Goal: Find specific page/section: Find specific page/section

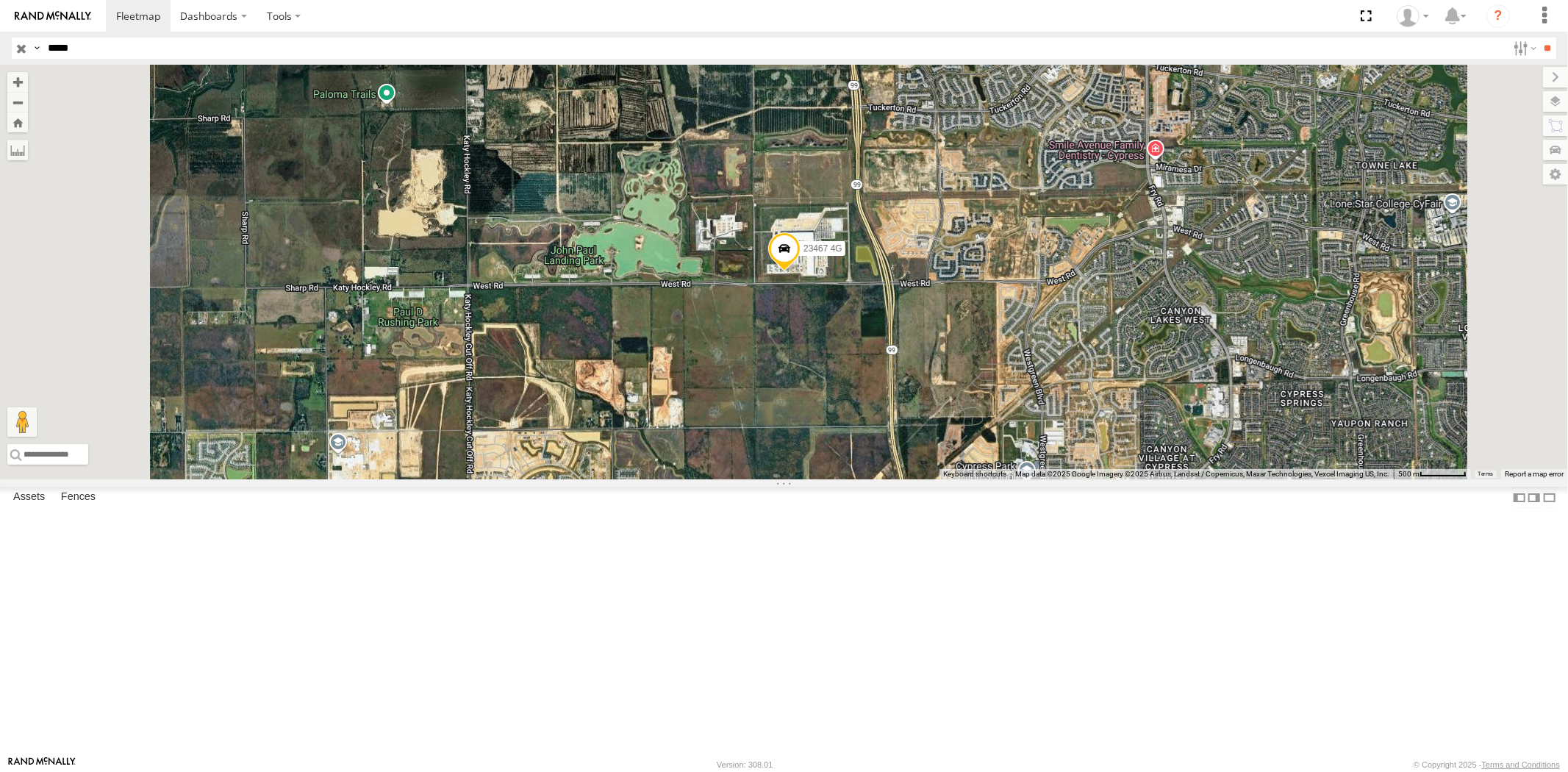
click at [1539, 38] on input "**" at bounding box center [1547, 48] width 17 height 21
click at [0, 0] on div "23237 NEW" at bounding box center [0, 0] width 0 height 0
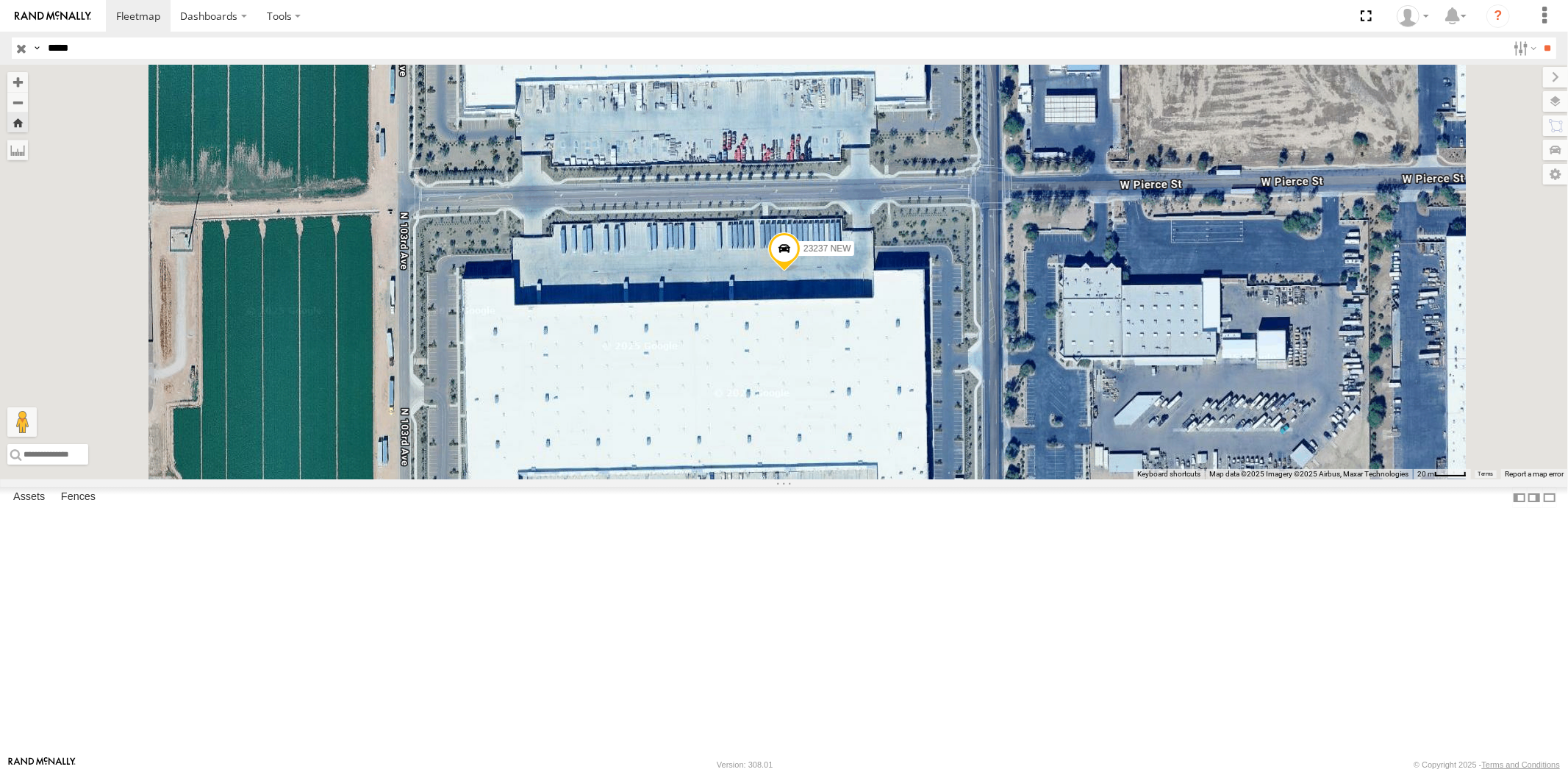
click at [0, 39] on header "Search Query Asset ID Asset Label Registration Manufacturer Model VIN Job ID" at bounding box center [784, 48] width 1568 height 33
paste input "text"
click at [1539, 38] on input "**" at bounding box center [1547, 48] width 17 height 21
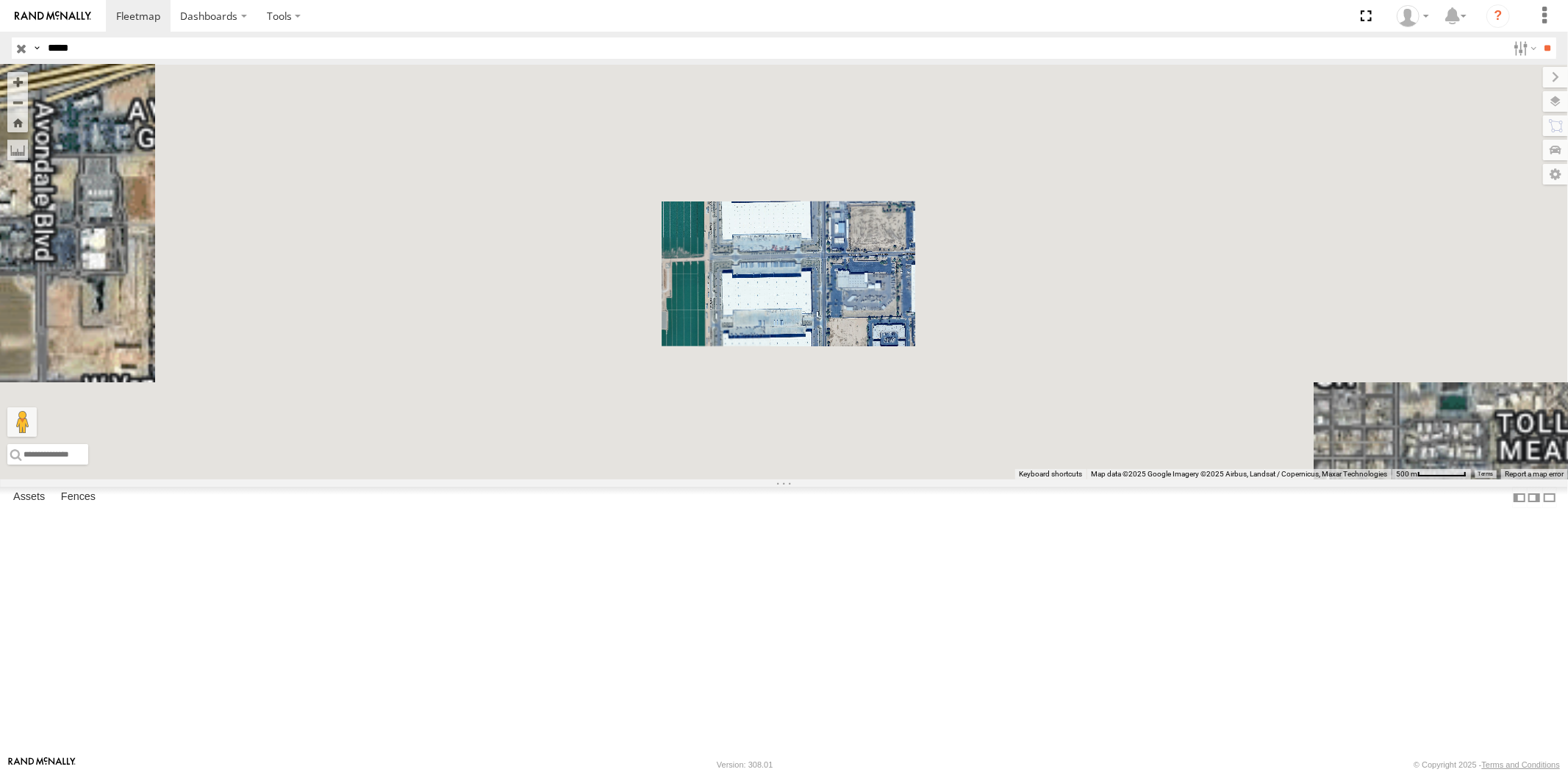
click at [0, 0] on div "All Assets" at bounding box center [0, 0] width 0 height 0
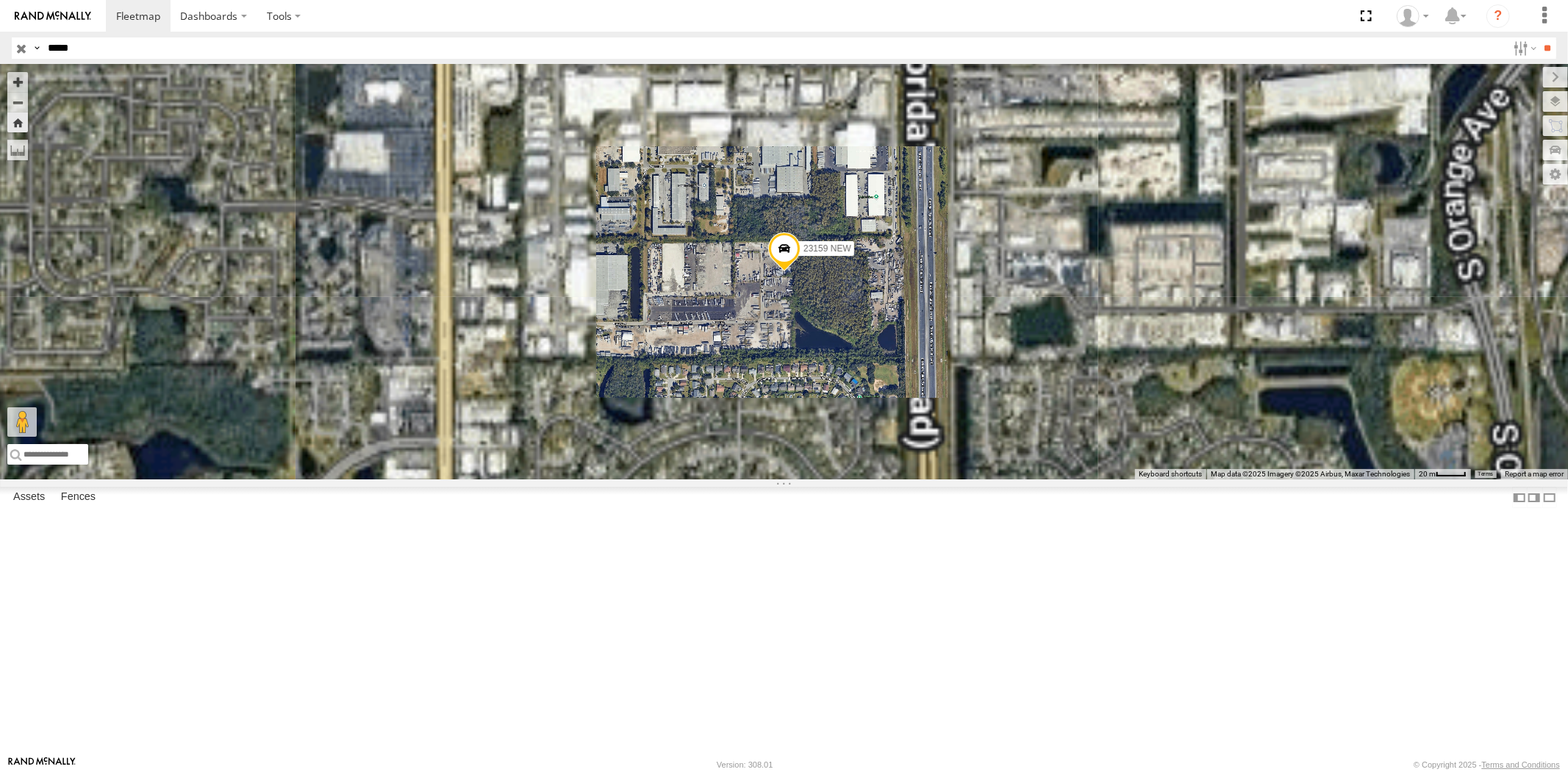
click at [0, 0] on div "23159 4G" at bounding box center [0, 0] width 0 height 0
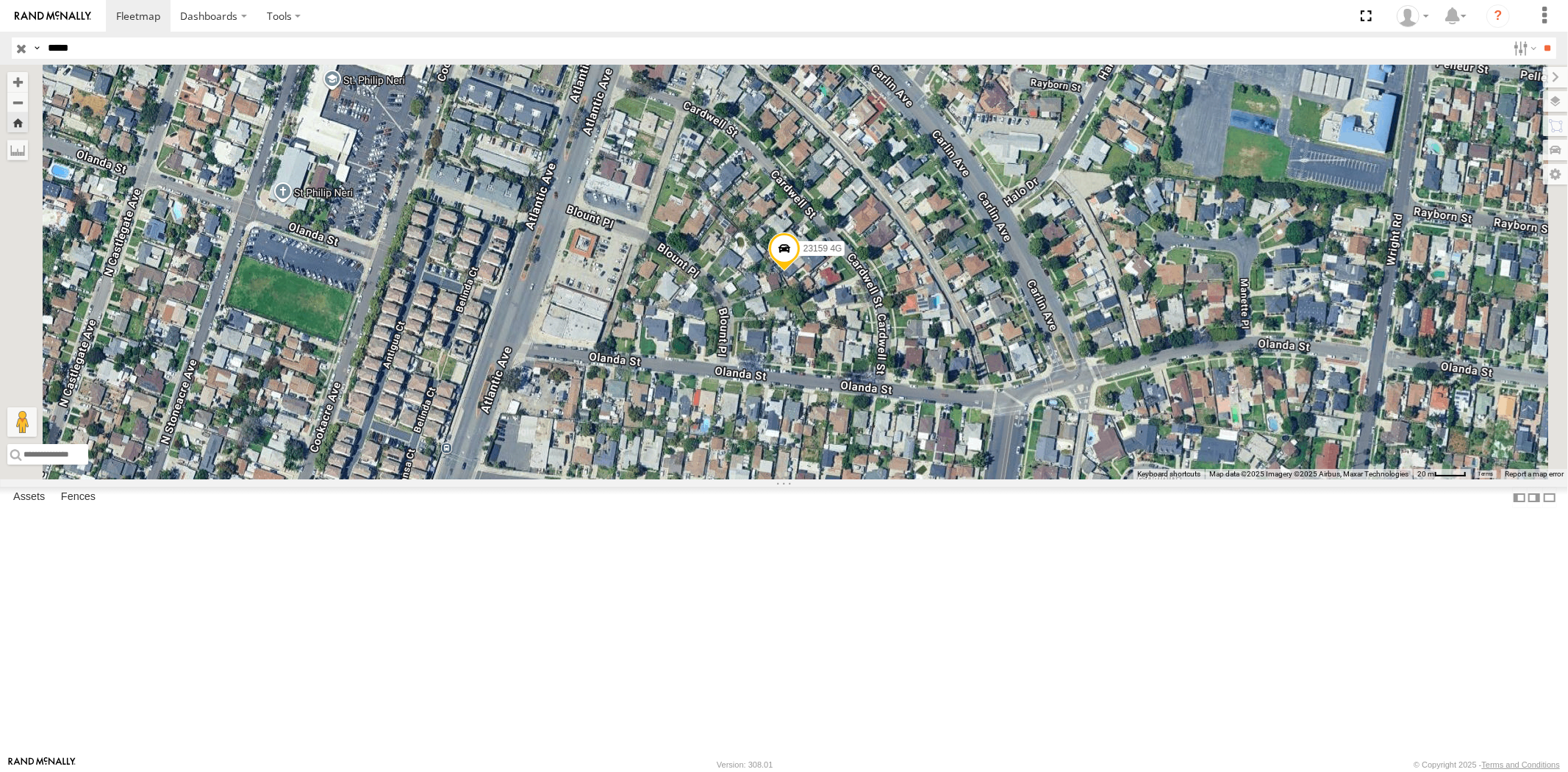
click at [34, 45] on div "Search Query Asset ID Asset Label Registration Manufacturer Model VIN Job ID Dr…" at bounding box center [776, 48] width 1528 height 21
paste input "text"
click at [1539, 38] on input "**" at bounding box center [1547, 48] width 17 height 21
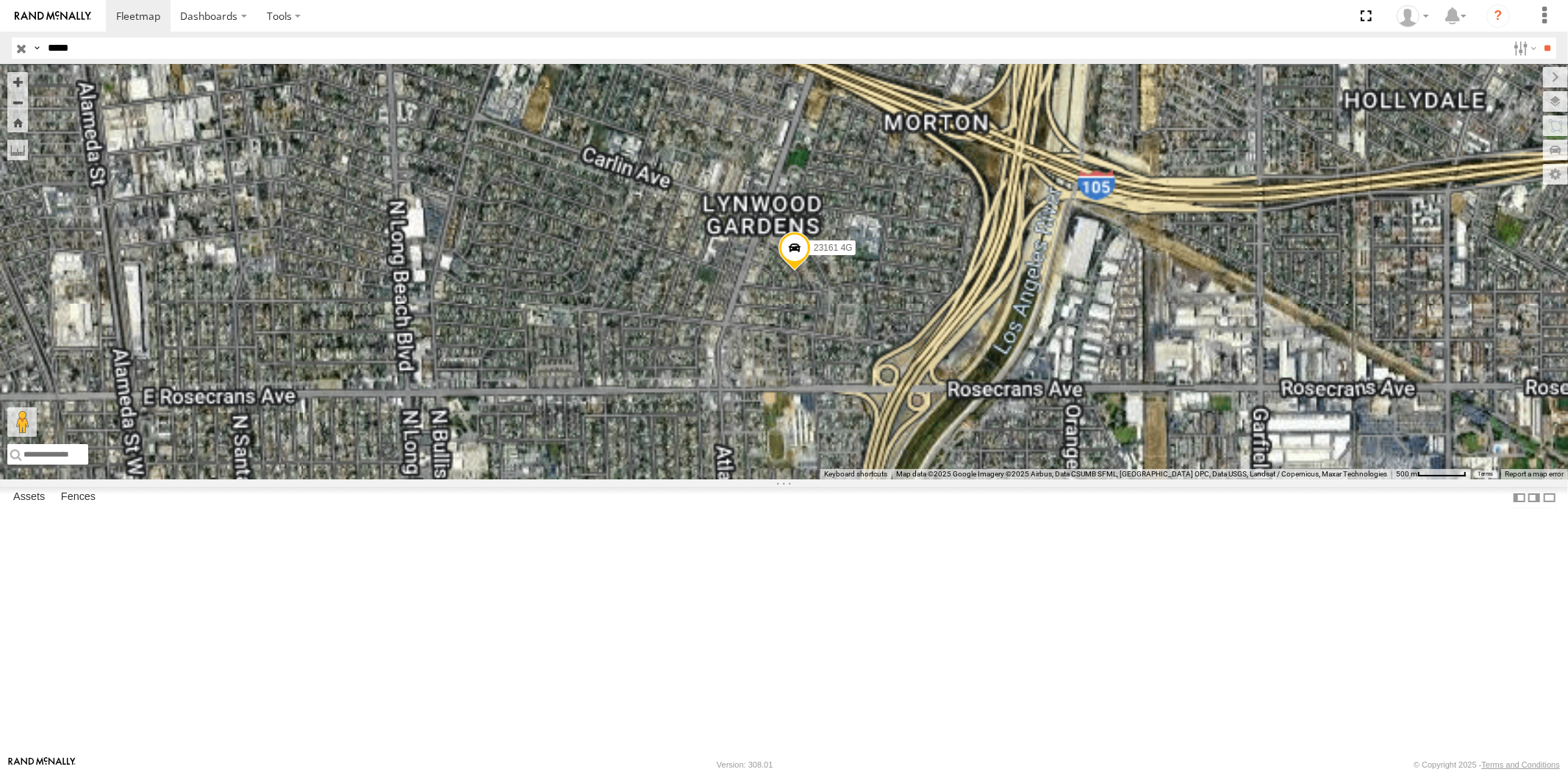
click at [0, 0] on div "23161 NEW" at bounding box center [0, 0] width 0 height 0
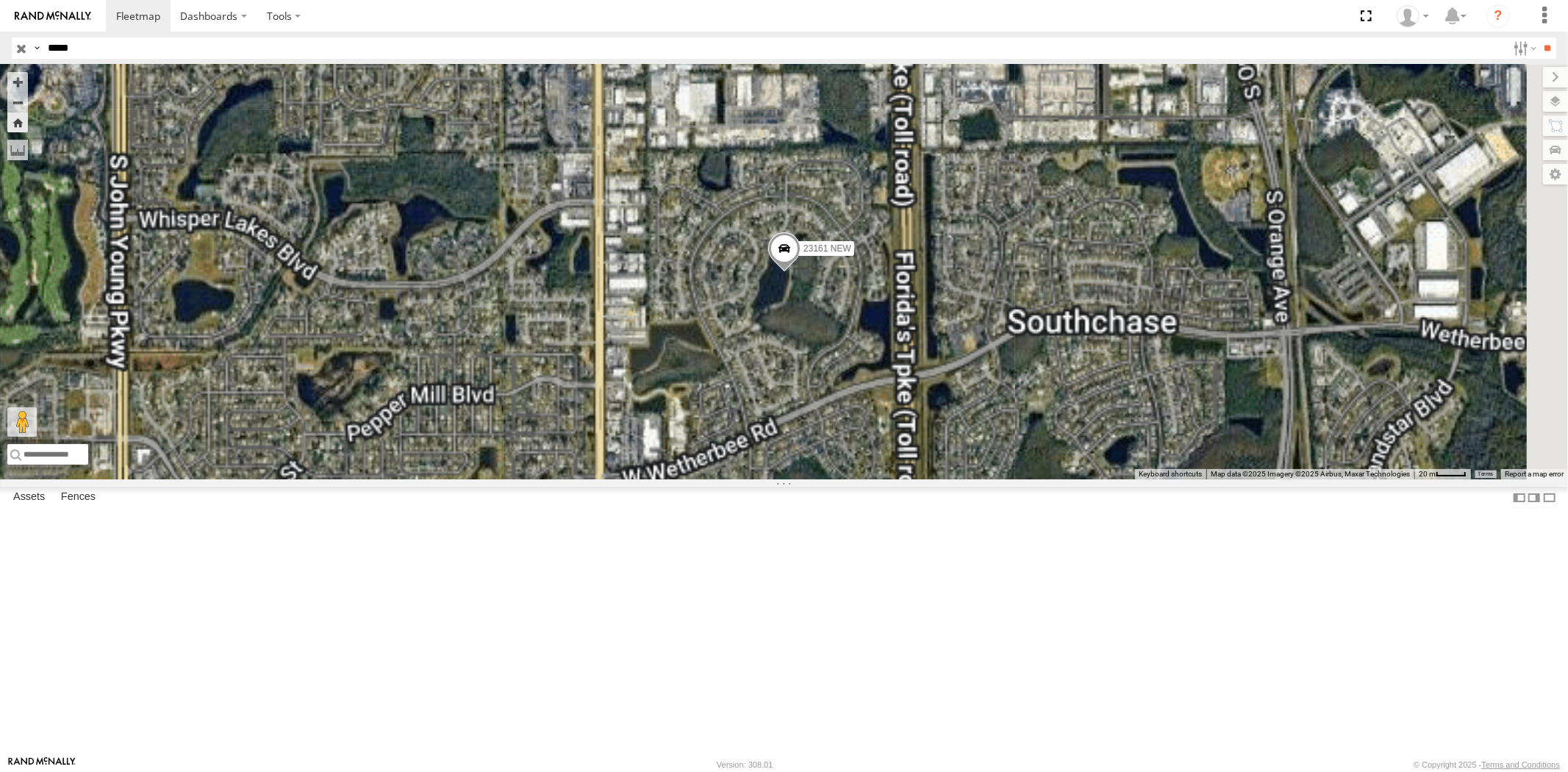
click at [0, 0] on div "23161 4G" at bounding box center [0, 0] width 0 height 0
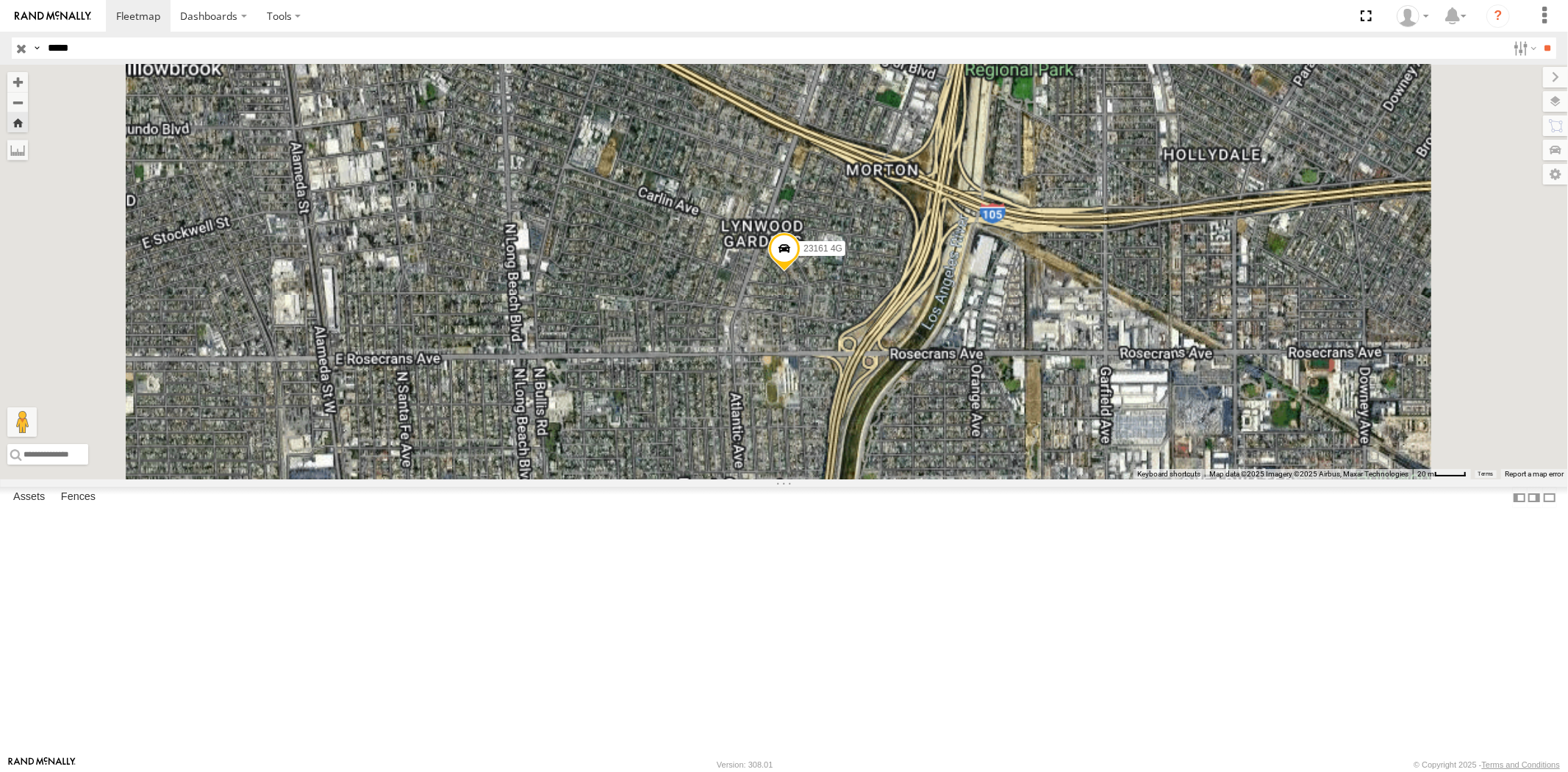
click at [0, 0] on div "23161" at bounding box center [0, 0] width 0 height 0
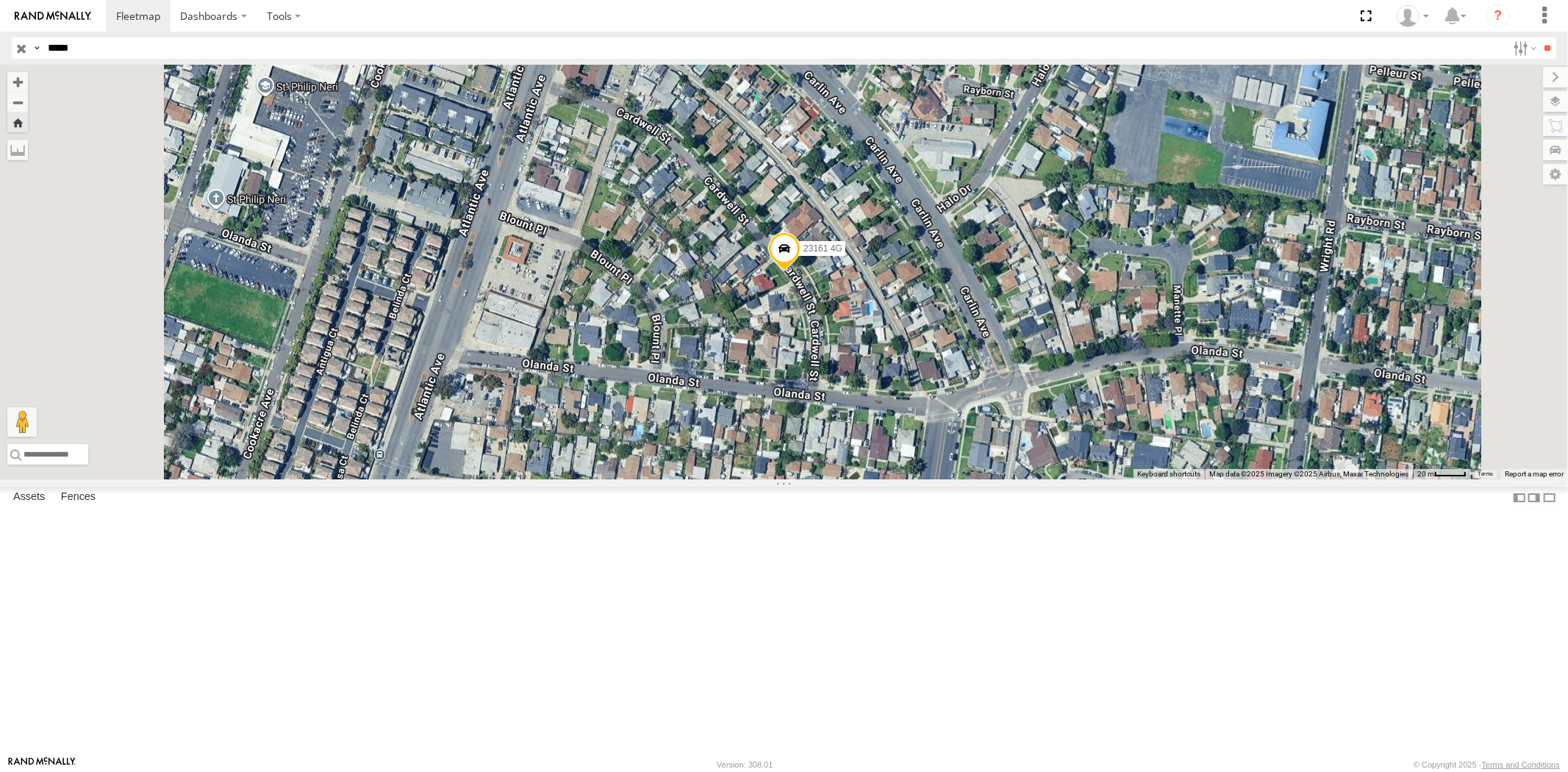
click at [0, 50] on header "Search Query Asset ID Asset Label Registration Manufacturer Model VIN Job ID" at bounding box center [784, 48] width 1568 height 33
paste input "text"
click at [1539, 38] on input "**" at bounding box center [1547, 48] width 17 height 21
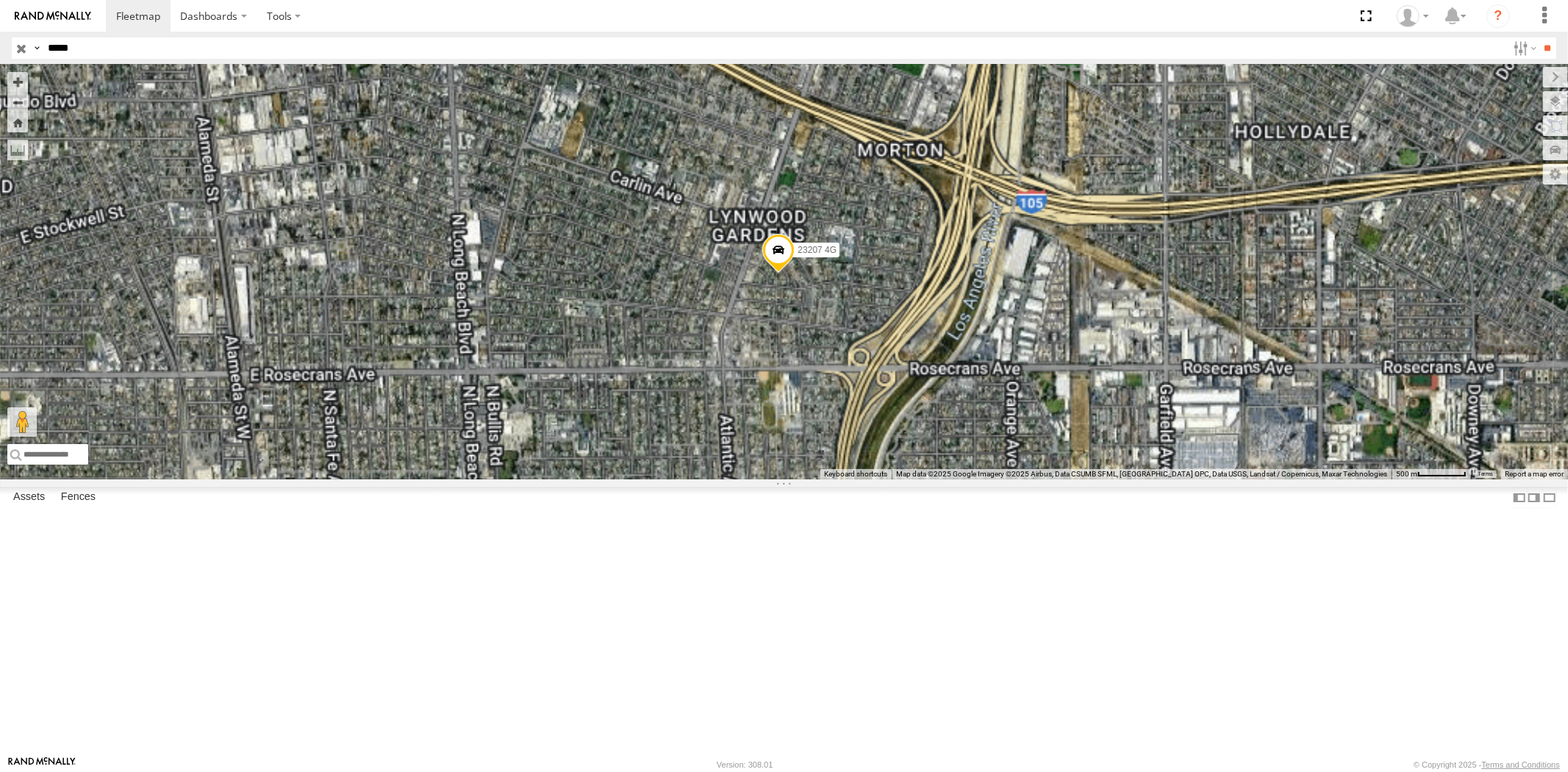
drag, startPoint x: 118, startPoint y: 105, endPoint x: 130, endPoint y: 108, distance: 12.4
click at [0, 0] on div "All Assets" at bounding box center [0, 0] width 0 height 0
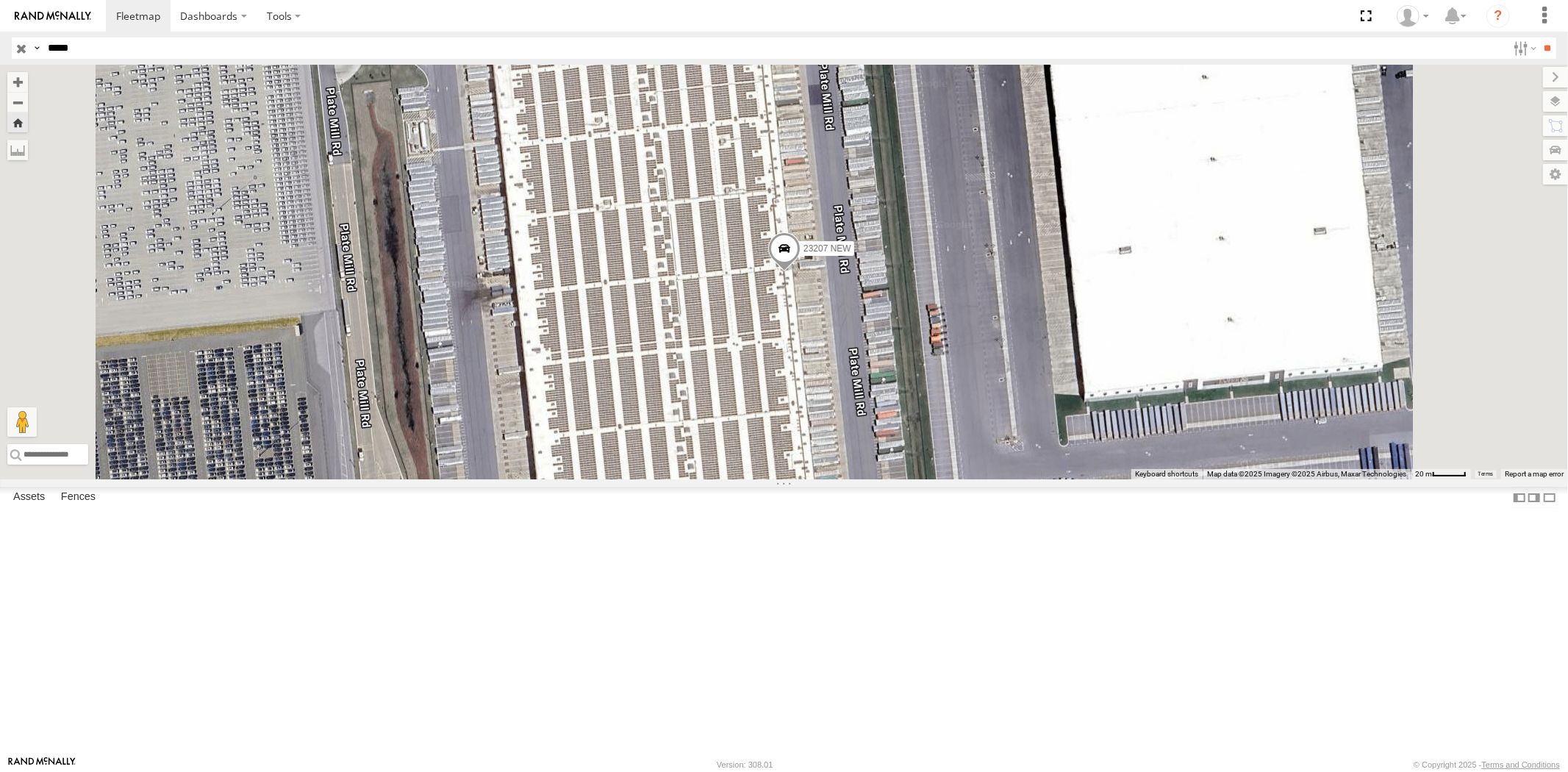
drag, startPoint x: 59, startPoint y: 44, endPoint x: 23, endPoint y: 39, distance: 36.3
click at [23, 41] on div "Search Query Asset ID Asset Label Registration Manufacturer Model VIN Job ID Dr…" at bounding box center [776, 48] width 1528 height 21
paste input "text"
click at [1539, 38] on input "**" at bounding box center [1547, 48] width 17 height 21
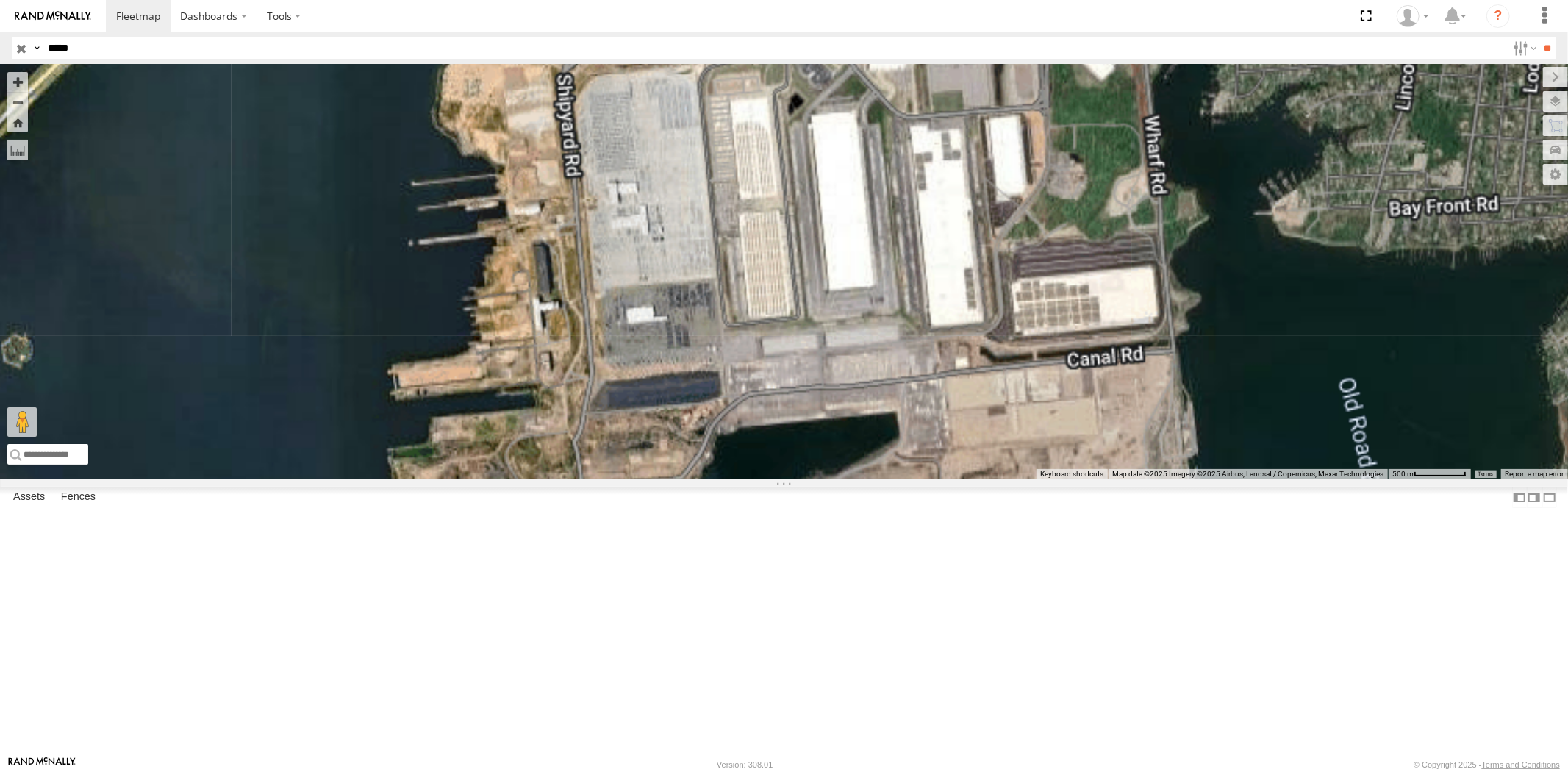
click at [0, 0] on div "All Assets" at bounding box center [0, 0] width 0 height 0
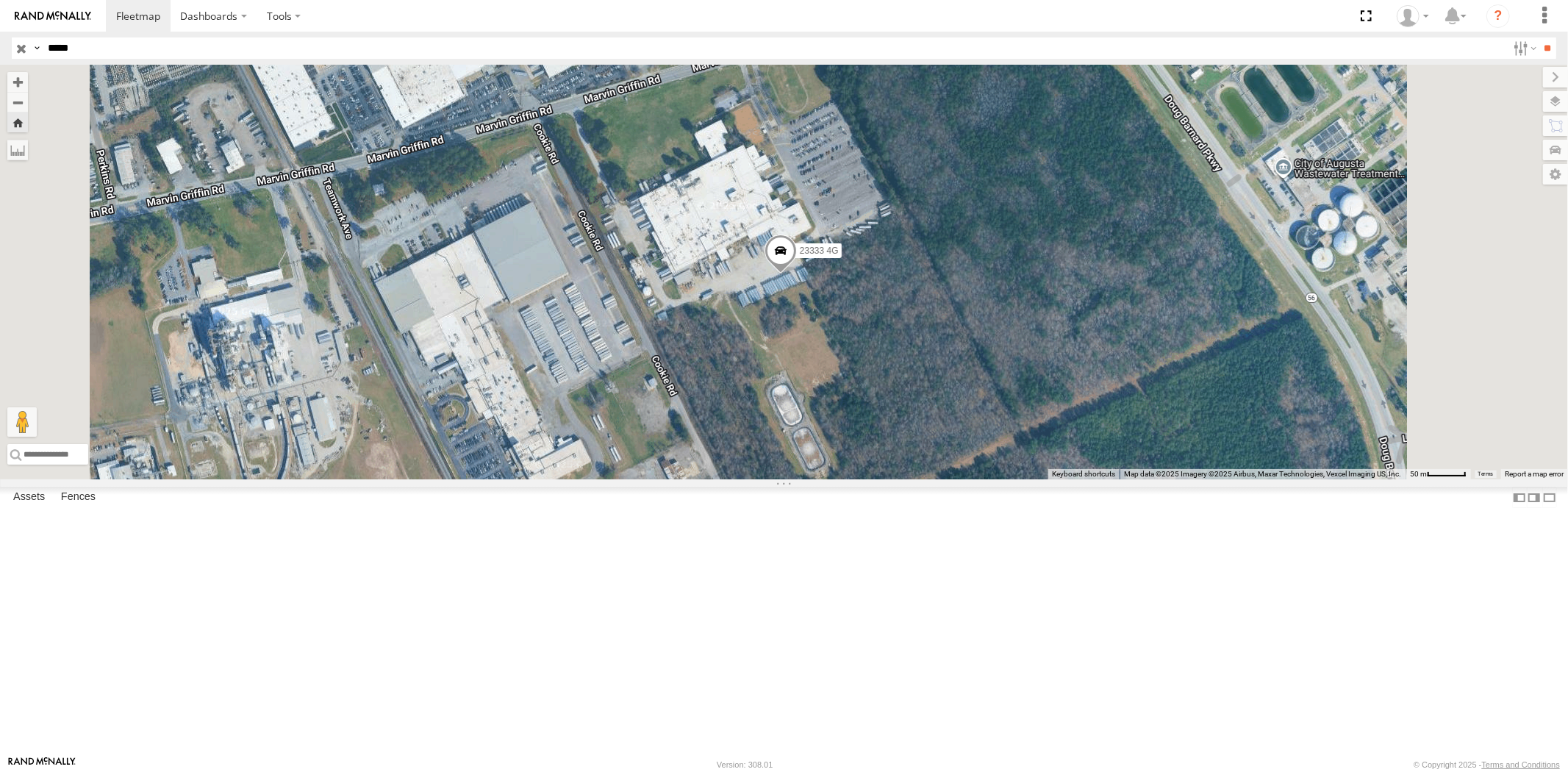
drag, startPoint x: 112, startPoint y: 46, endPoint x: 15, endPoint y: 42, distance: 97.1
click at [16, 42] on div "Search Query Asset ID Asset Label Registration Manufacturer Model VIN Job ID Dr…" at bounding box center [776, 48] width 1528 height 21
paste input "text"
click at [1539, 38] on input "**" at bounding box center [1547, 48] width 17 height 21
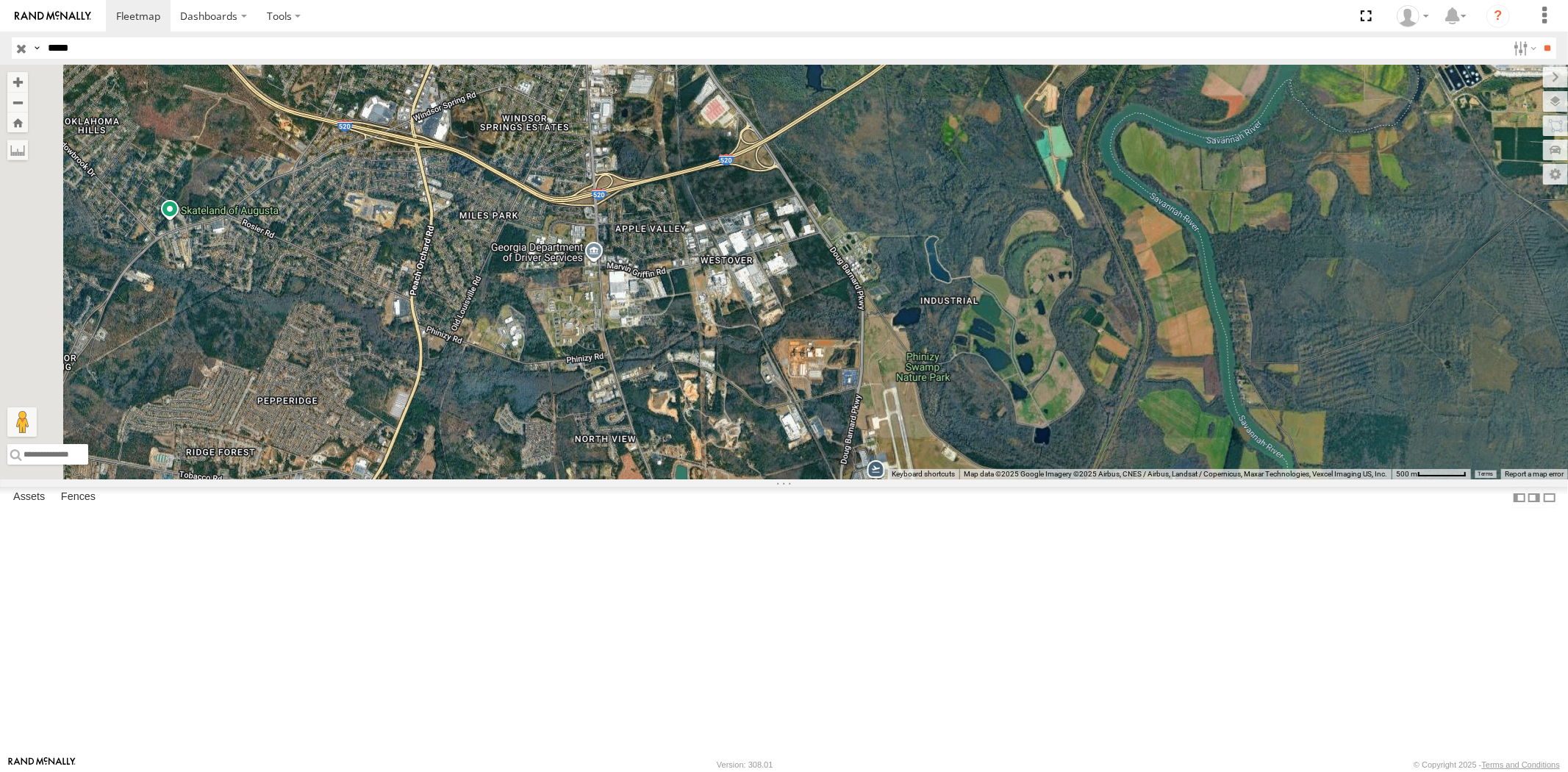
click at [0, 0] on div "23346" at bounding box center [0, 0] width 0 height 0
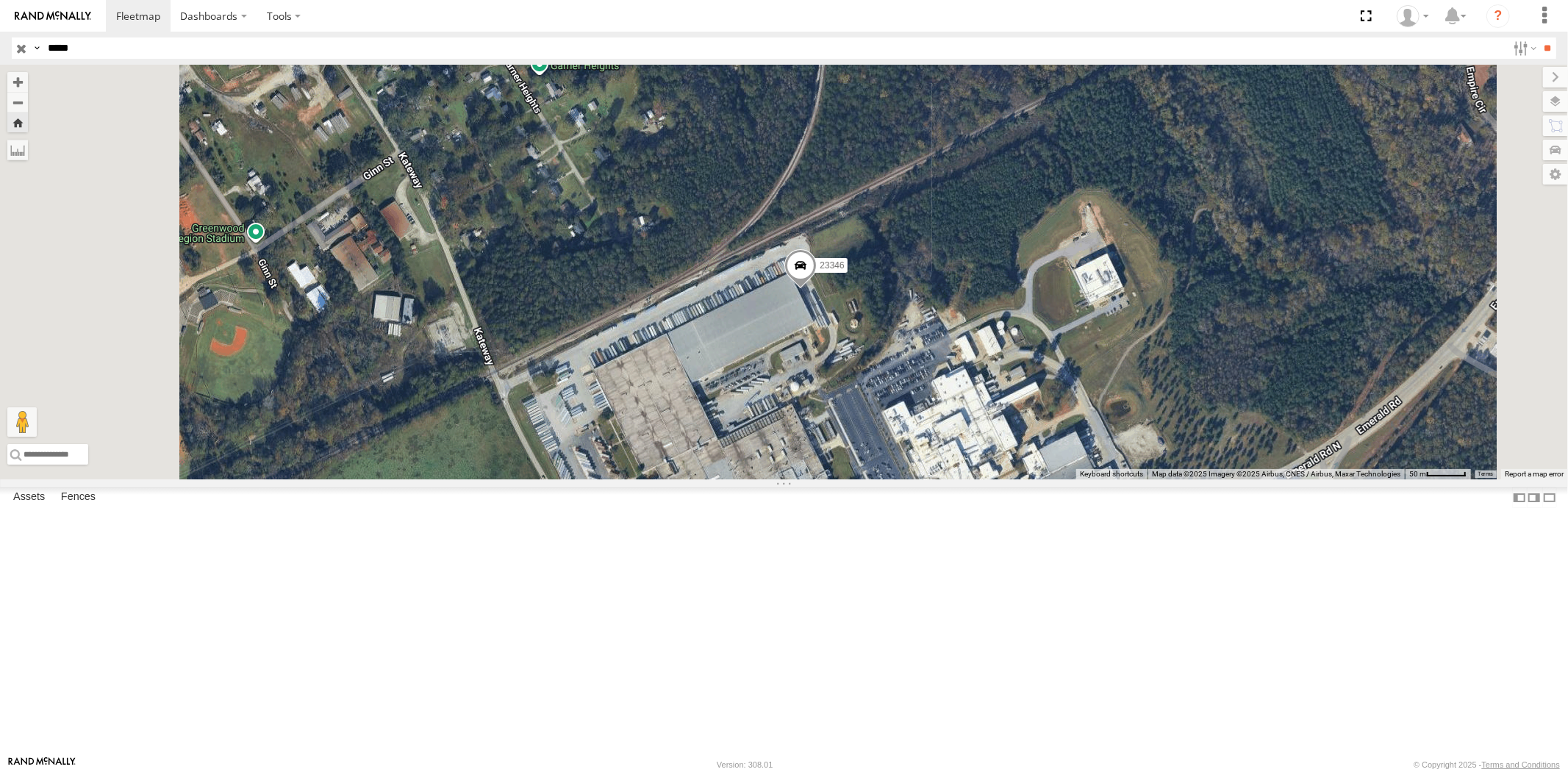
drag, startPoint x: 39, startPoint y: 45, endPoint x: 17, endPoint y: 42, distance: 22.2
click at [27, 44] on div "Search Query Asset ID Asset Label Registration Manufacturer Model VIN Job ID Dr…" at bounding box center [776, 48] width 1528 height 21
paste input "text"
click at [1539, 38] on input "**" at bounding box center [1547, 48] width 17 height 21
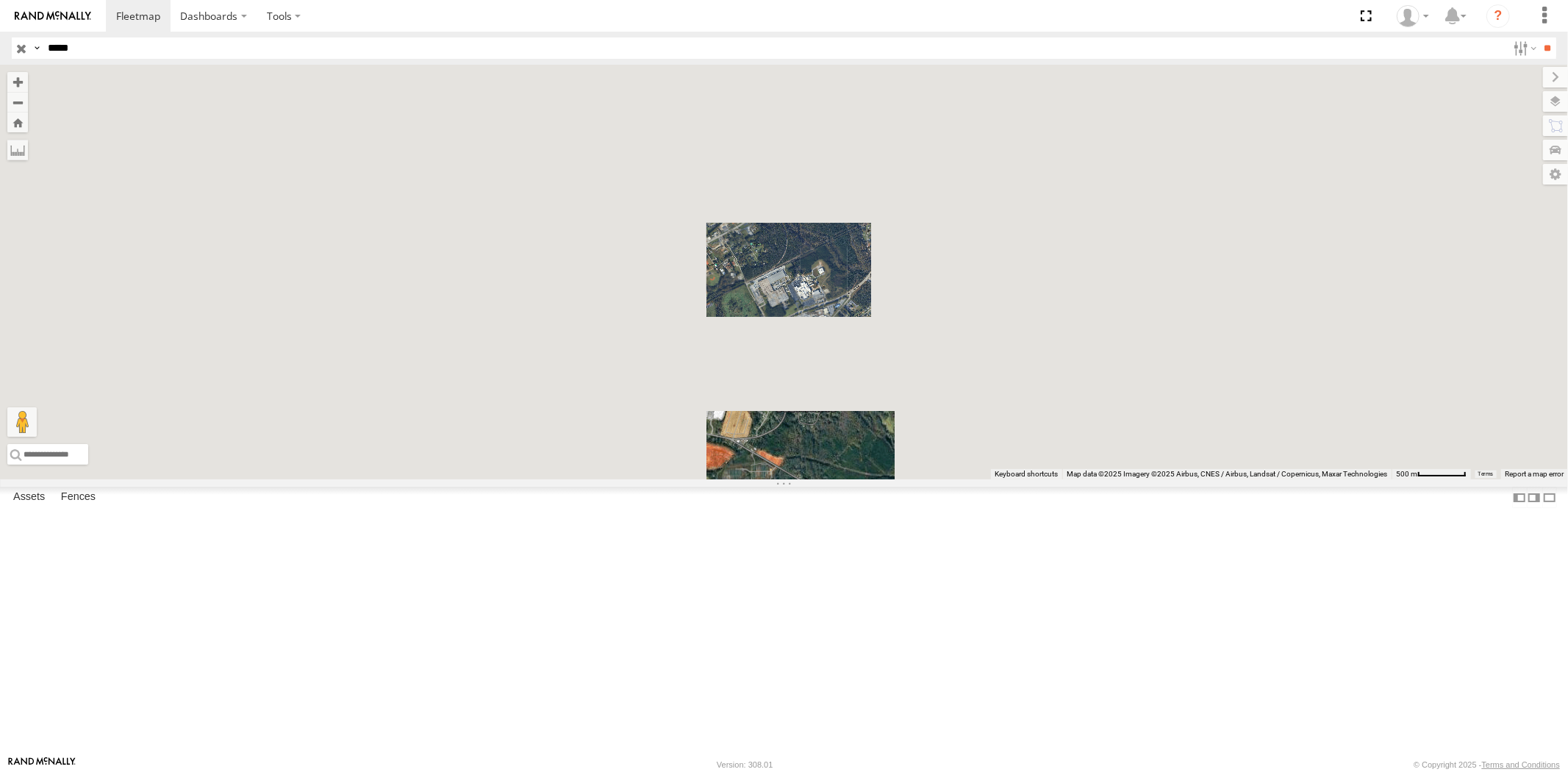
click at [0, 0] on div "All Assets" at bounding box center [0, 0] width 0 height 0
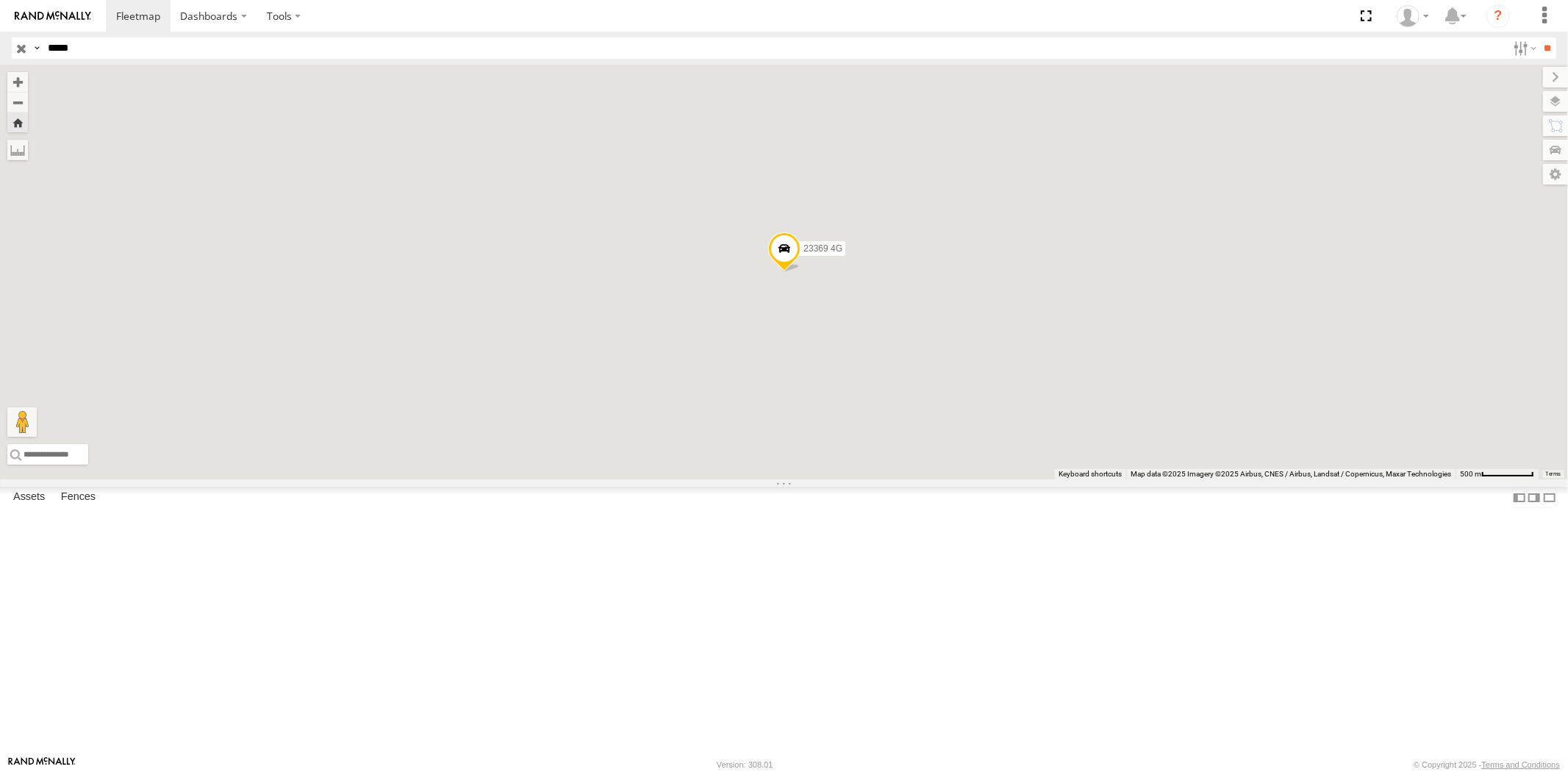
click at [0, 0] on div "23369" at bounding box center [0, 0] width 0 height 0
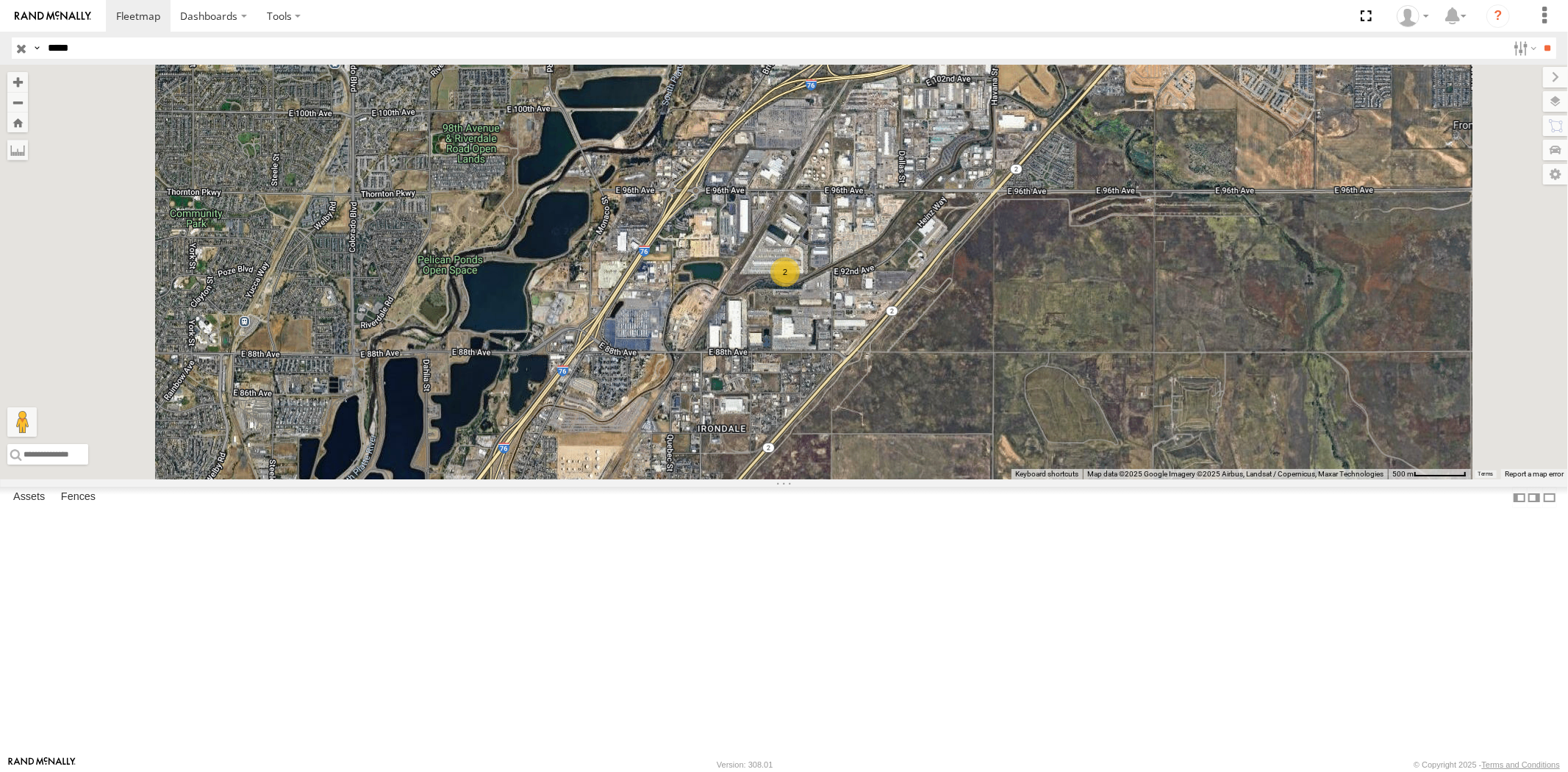
drag, startPoint x: 53, startPoint y: 51, endPoint x: 9, endPoint y: 46, distance: 44.3
click at [10, 46] on header "Search Query Asset ID Asset Label Registration Manufacturer Model VIN Job ID" at bounding box center [784, 48] width 1568 height 33
paste input "text"
click at [1539, 38] on input "**" at bounding box center [1547, 48] width 17 height 21
click at [0, 0] on div "All Assets" at bounding box center [0, 0] width 0 height 0
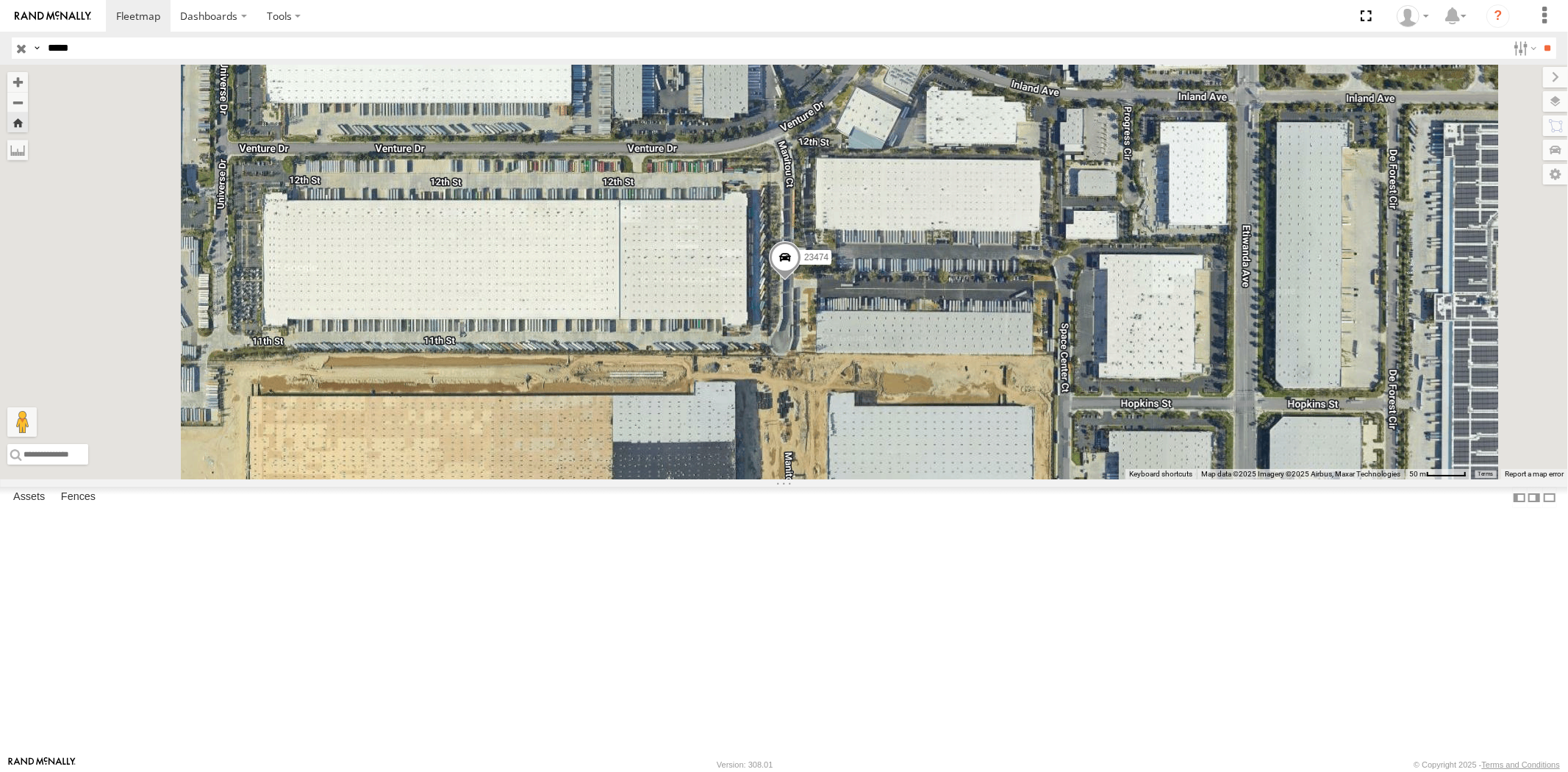
click at [34, 50] on div "Search Query Asset ID Asset Label Registration Manufacturer Model VIN Job ID Dr…" at bounding box center [776, 48] width 1528 height 21
paste input "text"
click at [1539, 38] on input "**" at bounding box center [1547, 48] width 17 height 21
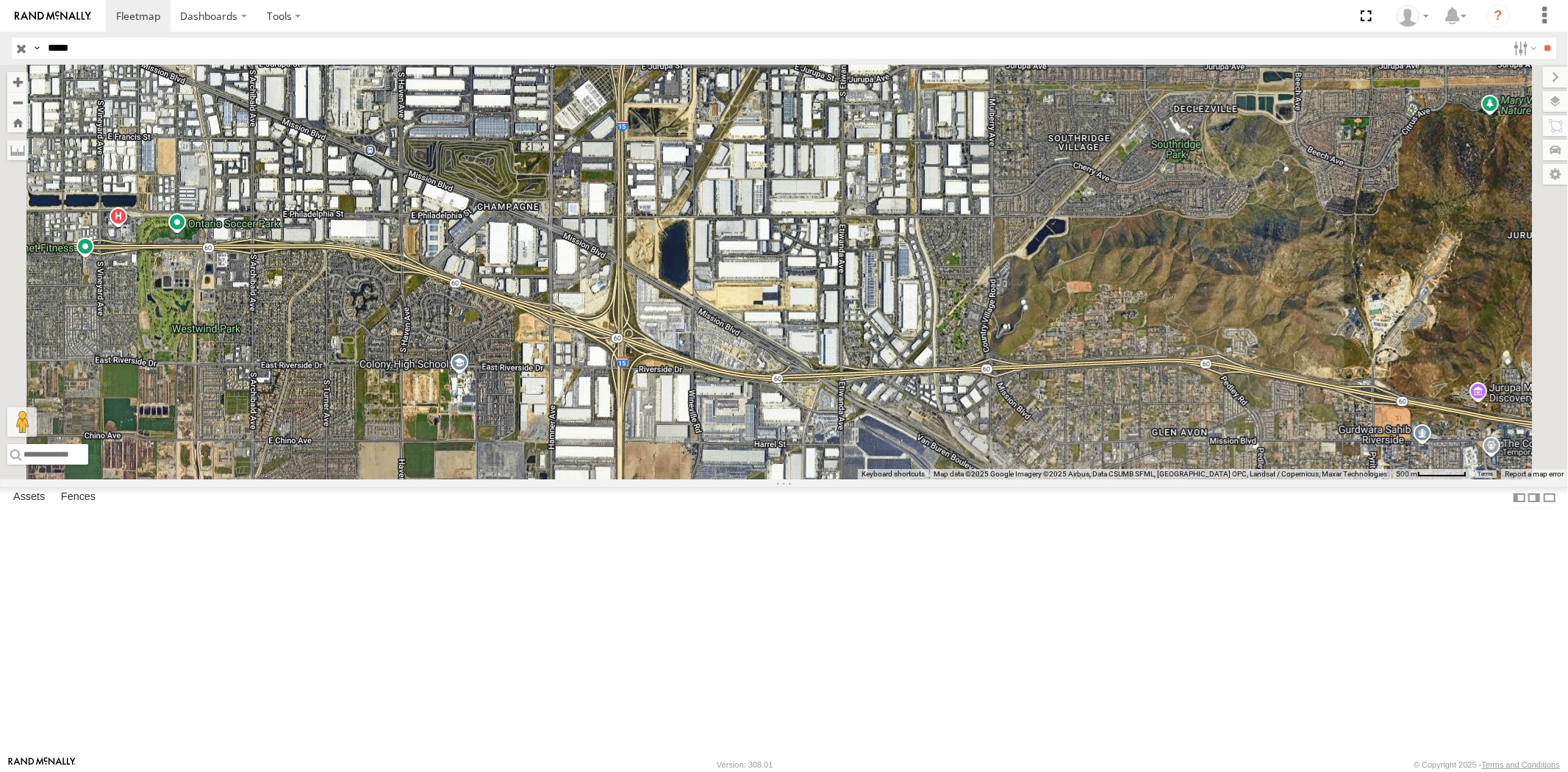
click at [0, 0] on div "All Assets" at bounding box center [0, 0] width 0 height 0
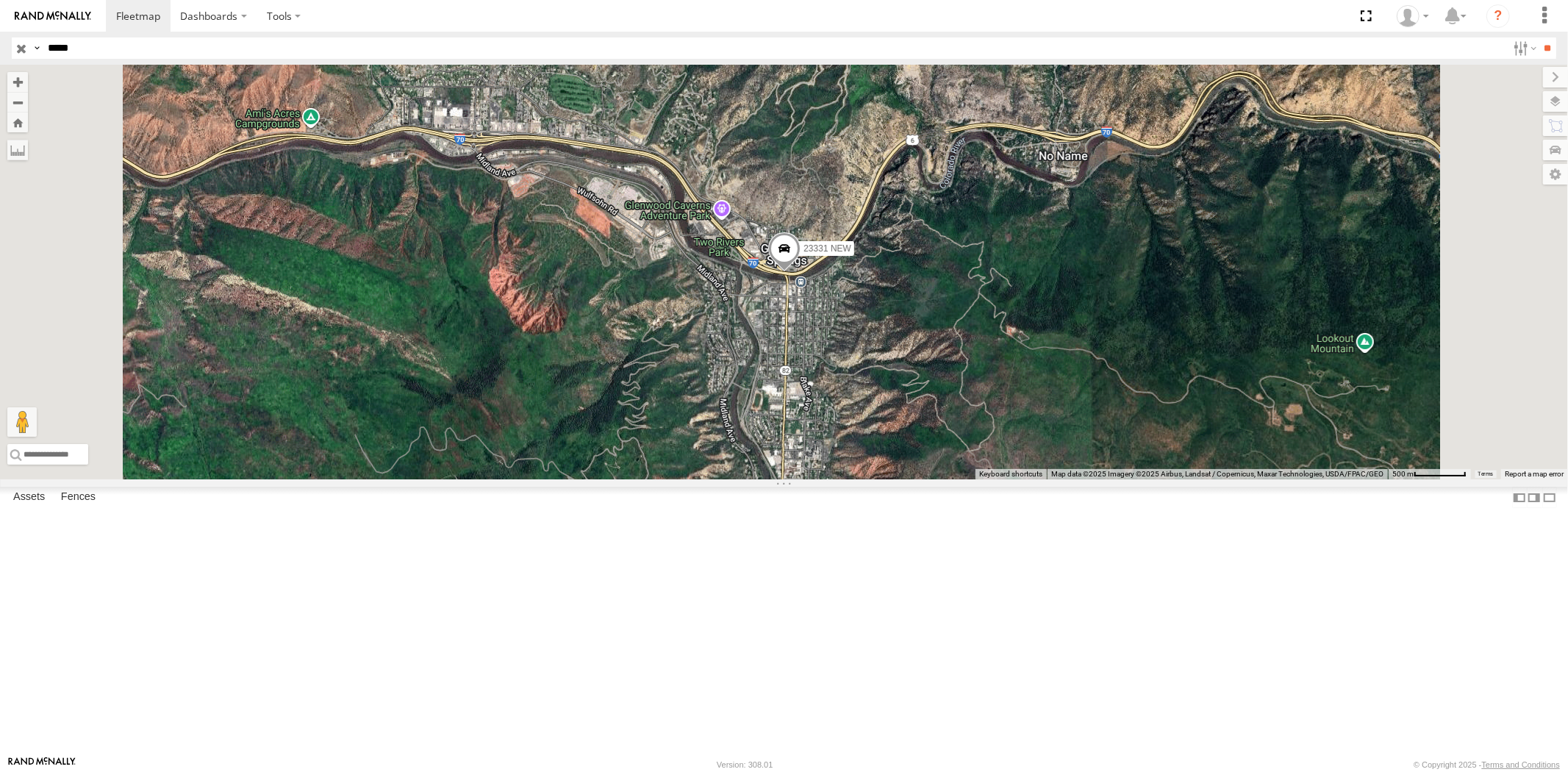
drag, startPoint x: 108, startPoint y: 42, endPoint x: 0, endPoint y: 40, distance: 108.0
click at [0, 40] on header "Search Query Asset ID Asset Label Registration Manufacturer Model VIN Job ID" at bounding box center [784, 48] width 1568 height 33
paste input "text"
click at [1539, 38] on input "**" at bounding box center [1547, 48] width 17 height 21
click at [0, 0] on div "23335 4G/Active All Assets" at bounding box center [0, 0] width 0 height 0
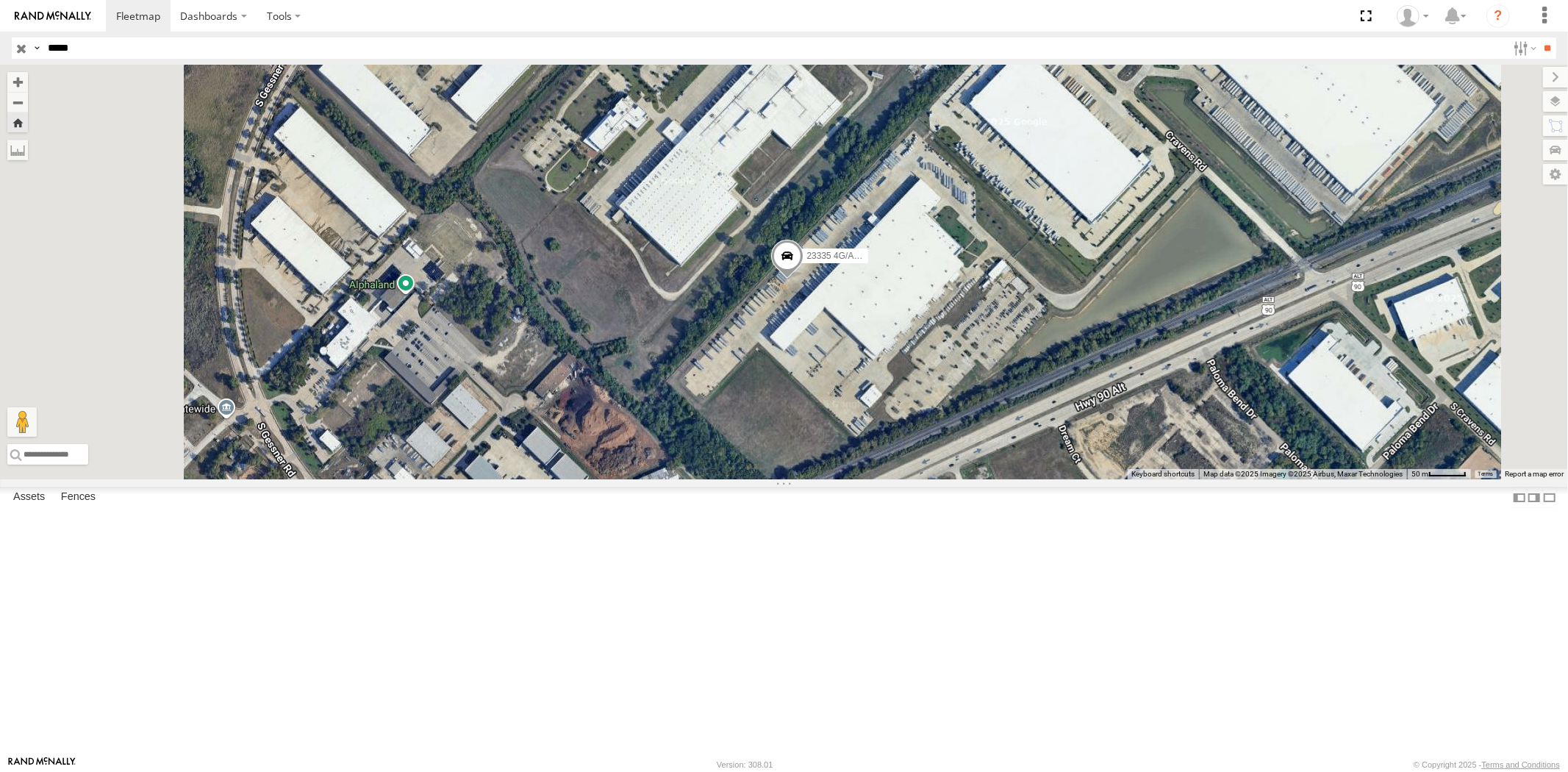
drag, startPoint x: 100, startPoint y: 35, endPoint x: 44, endPoint y: 39, distance: 56.1
click at [44, 39] on header "Search Query Asset ID Asset Label Registration Manufacturer Model VIN Job ID" at bounding box center [784, 48] width 1568 height 33
drag, startPoint x: 101, startPoint y: 53, endPoint x: 7, endPoint y: 51, distance: 94.0
click at [20, 51] on div "Search Query Asset ID Asset Label Registration Manufacturer Model VIN Job ID Dr…" at bounding box center [776, 48] width 1528 height 21
paste input "text"
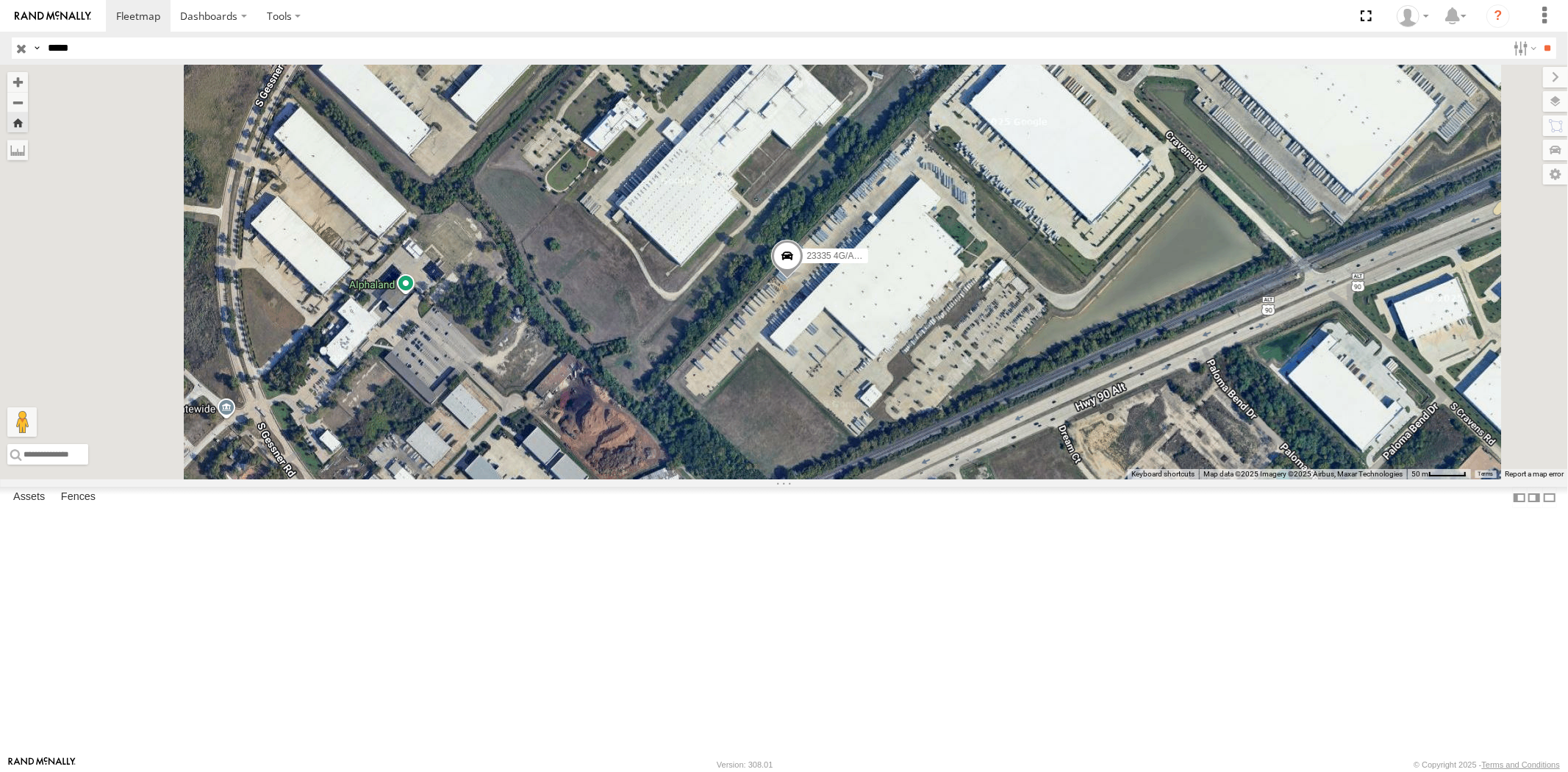
click at [1539, 38] on input "**" at bounding box center [1547, 48] width 17 height 21
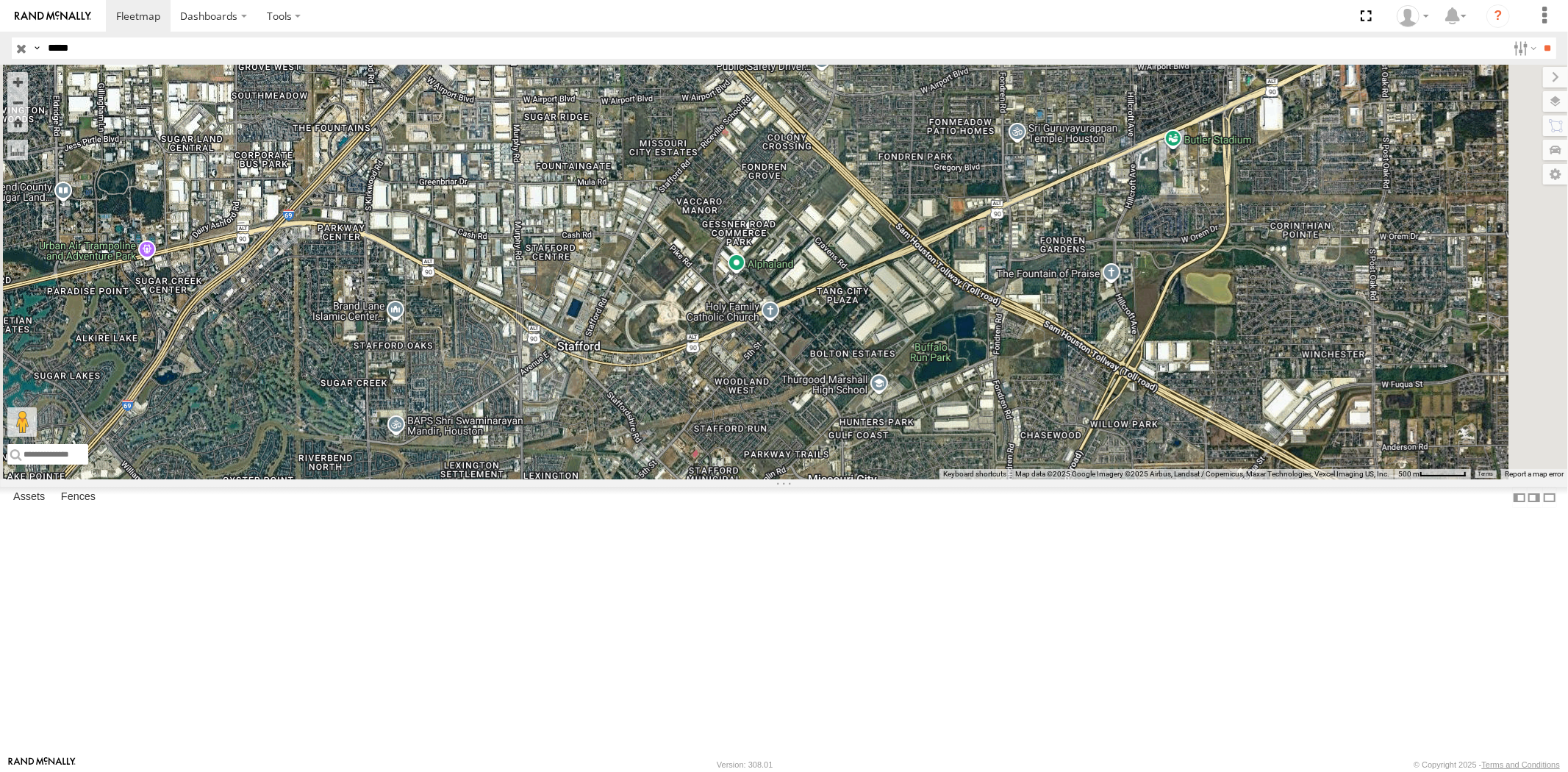
click at [0, 0] on div "All Assets" at bounding box center [0, 0] width 0 height 0
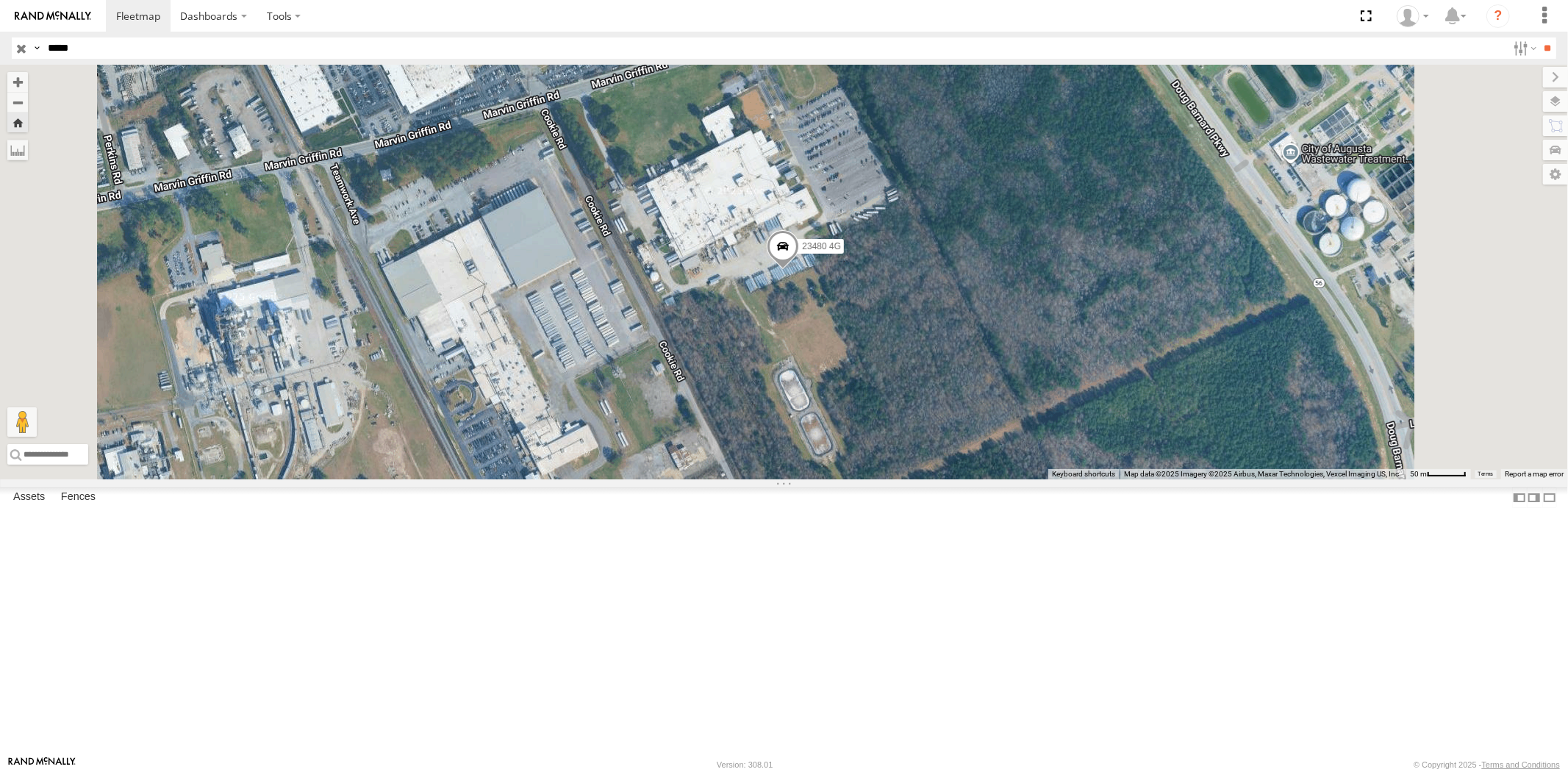
drag, startPoint x: 35, startPoint y: 54, endPoint x: 75, endPoint y: 53, distance: 40.0
click at [30, 54] on div "Search Query Asset ID Asset Label Registration Manufacturer Model VIN Job ID Dr…" at bounding box center [776, 48] width 1528 height 21
paste input "text"
click at [1539, 38] on input "**" at bounding box center [1547, 48] width 17 height 21
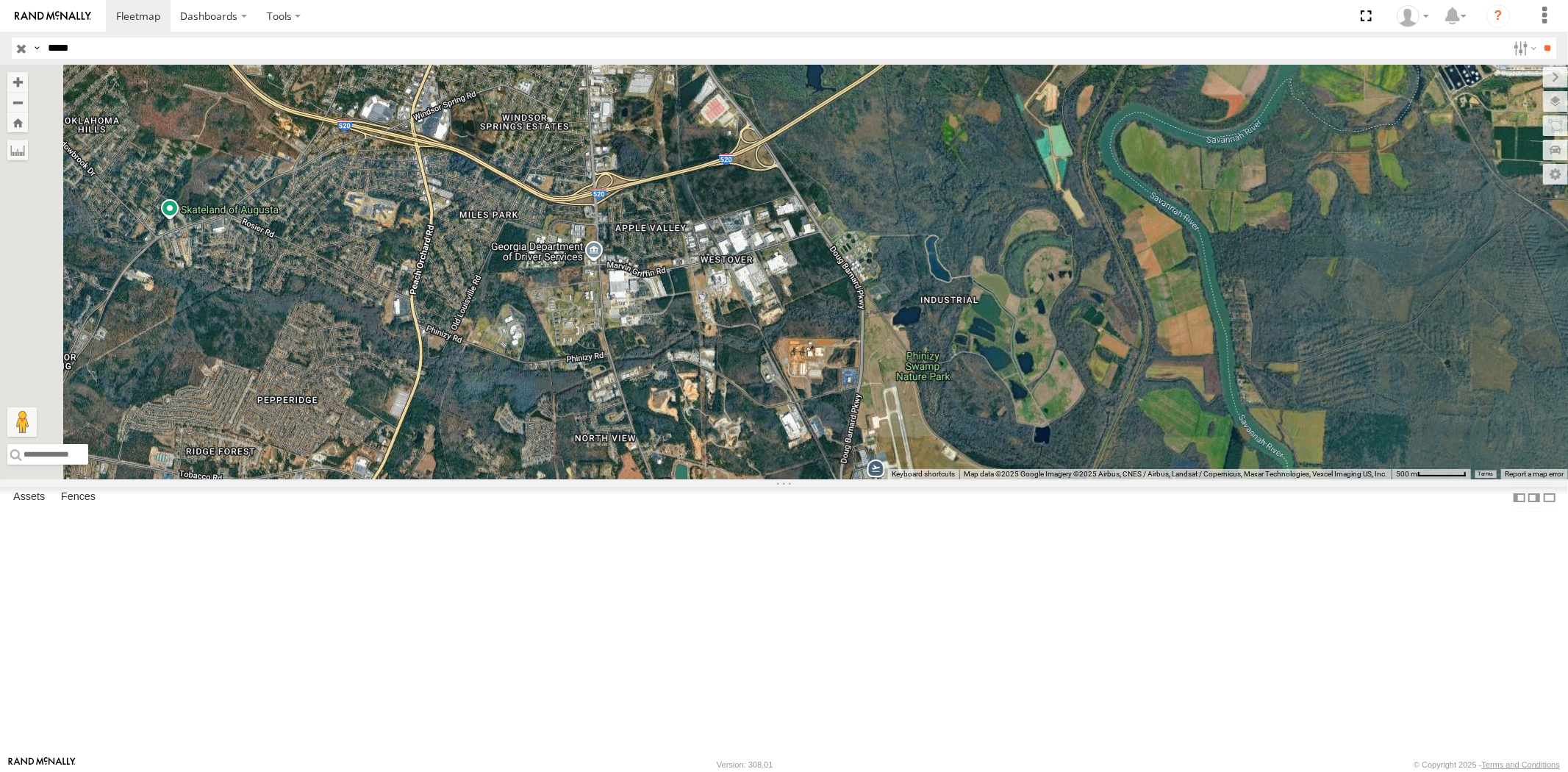
click at [0, 0] on div "All Assets" at bounding box center [0, 0] width 0 height 0
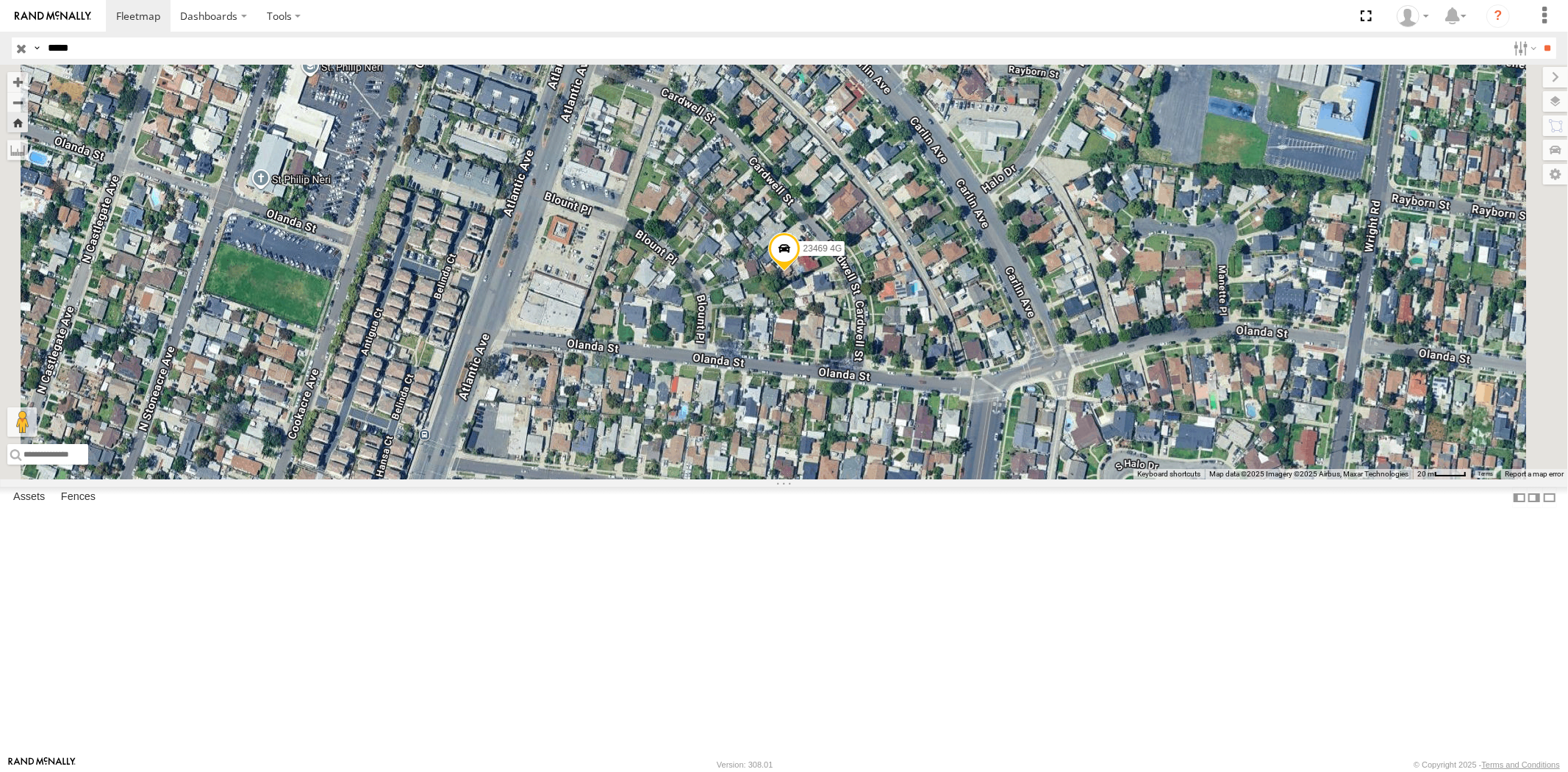
click at [0, 0] on div "23469 XX All Assets" at bounding box center [0, 0] width 0 height 0
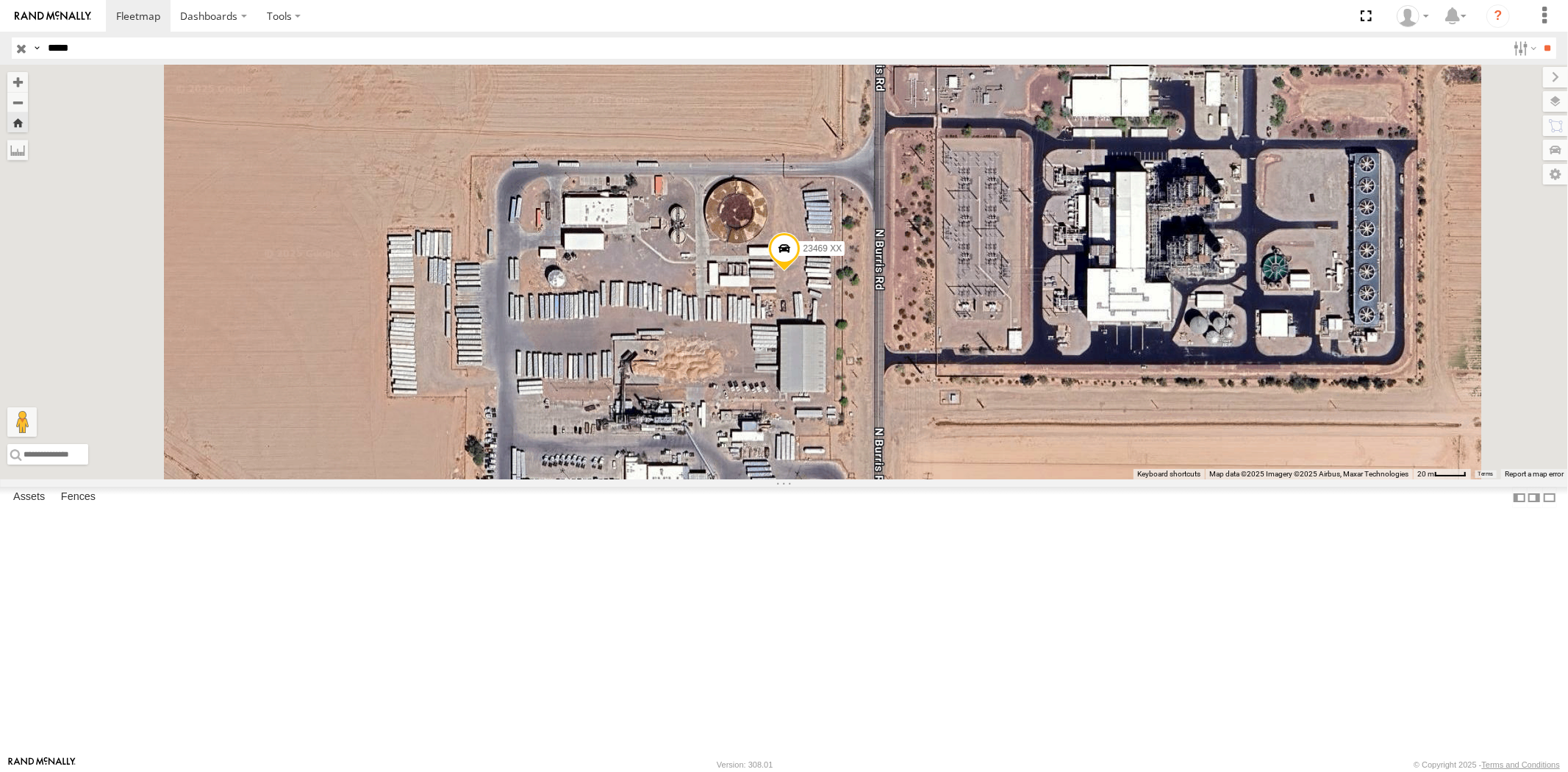
drag, startPoint x: 106, startPoint y: 54, endPoint x: 1, endPoint y: 51, distance: 105.0
click at [2, 51] on header "Search Query Asset ID Asset Label Registration Manufacturer Model VIN Job ID" at bounding box center [784, 48] width 1568 height 33
paste input "text"
click at [1539, 38] on input "**" at bounding box center [1547, 48] width 17 height 21
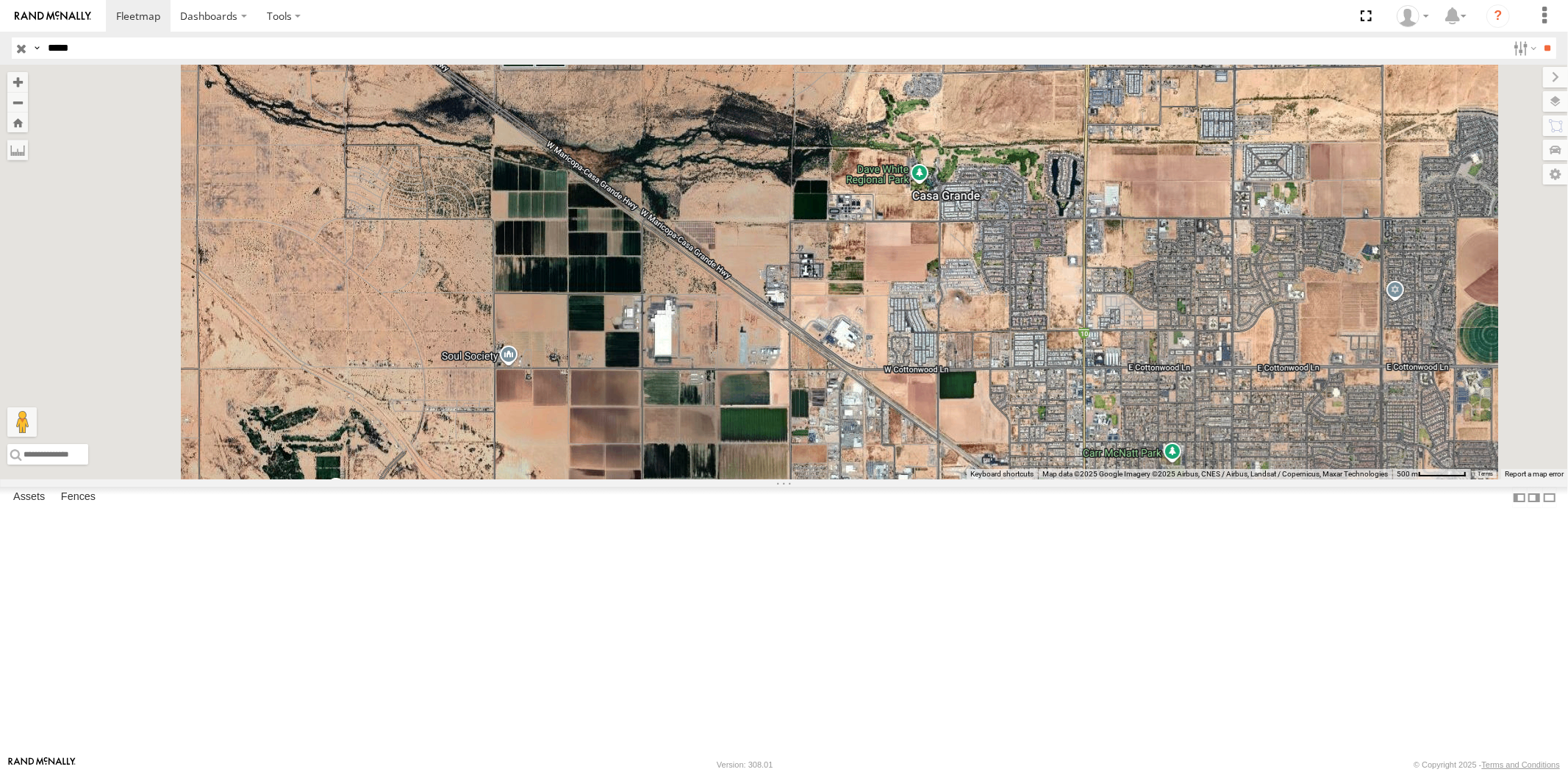
click at [0, 0] on div "All Assets" at bounding box center [0, 0] width 0 height 0
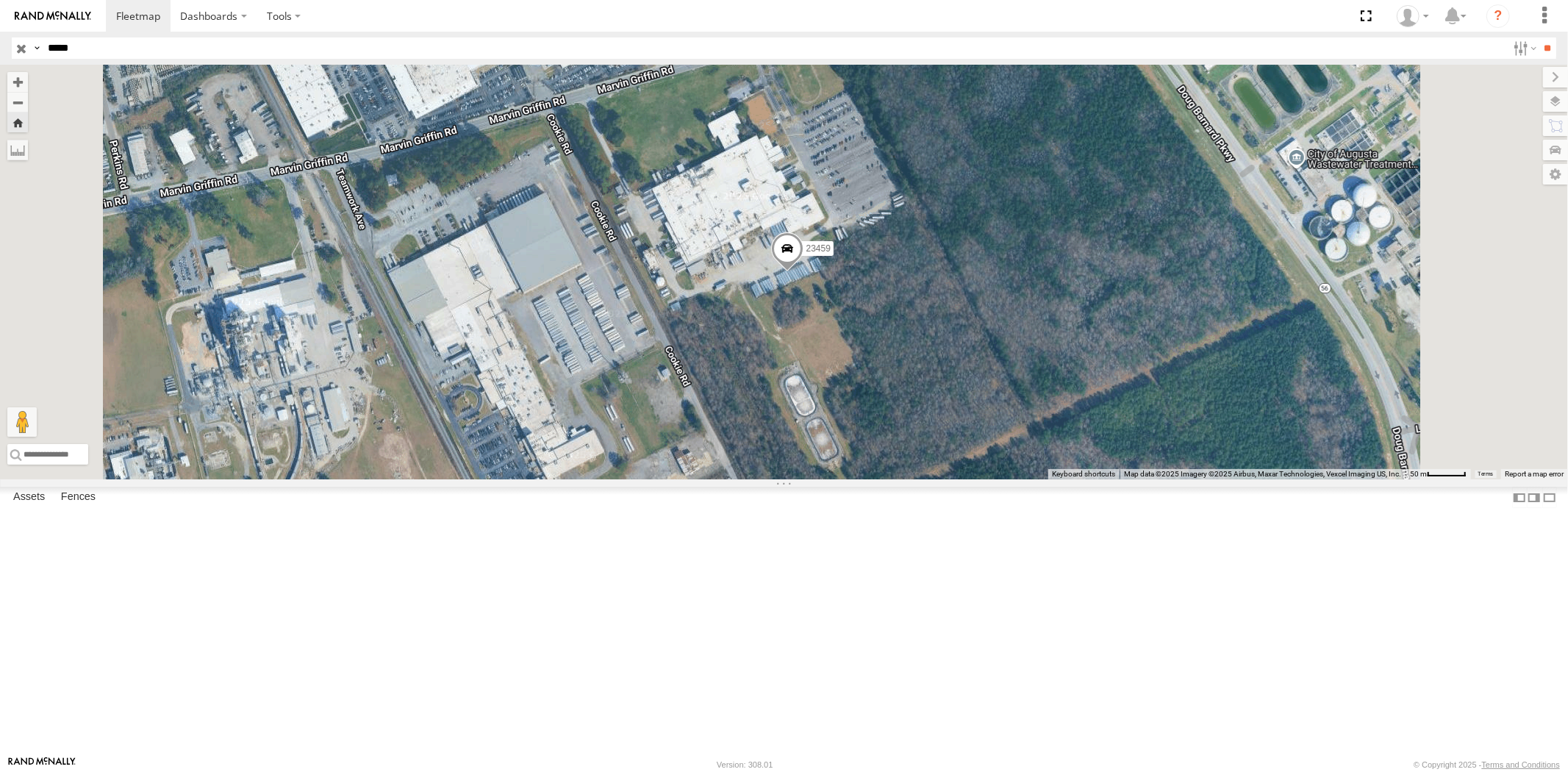
drag, startPoint x: 94, startPoint y: 50, endPoint x: 0, endPoint y: 44, distance: 94.2
click at [0, 44] on header "Search Query Asset ID Asset Label Registration Manufacturer Model VIN Job ID" at bounding box center [784, 48] width 1568 height 33
paste input "text"
click at [1539, 38] on input "**" at bounding box center [1547, 48] width 17 height 21
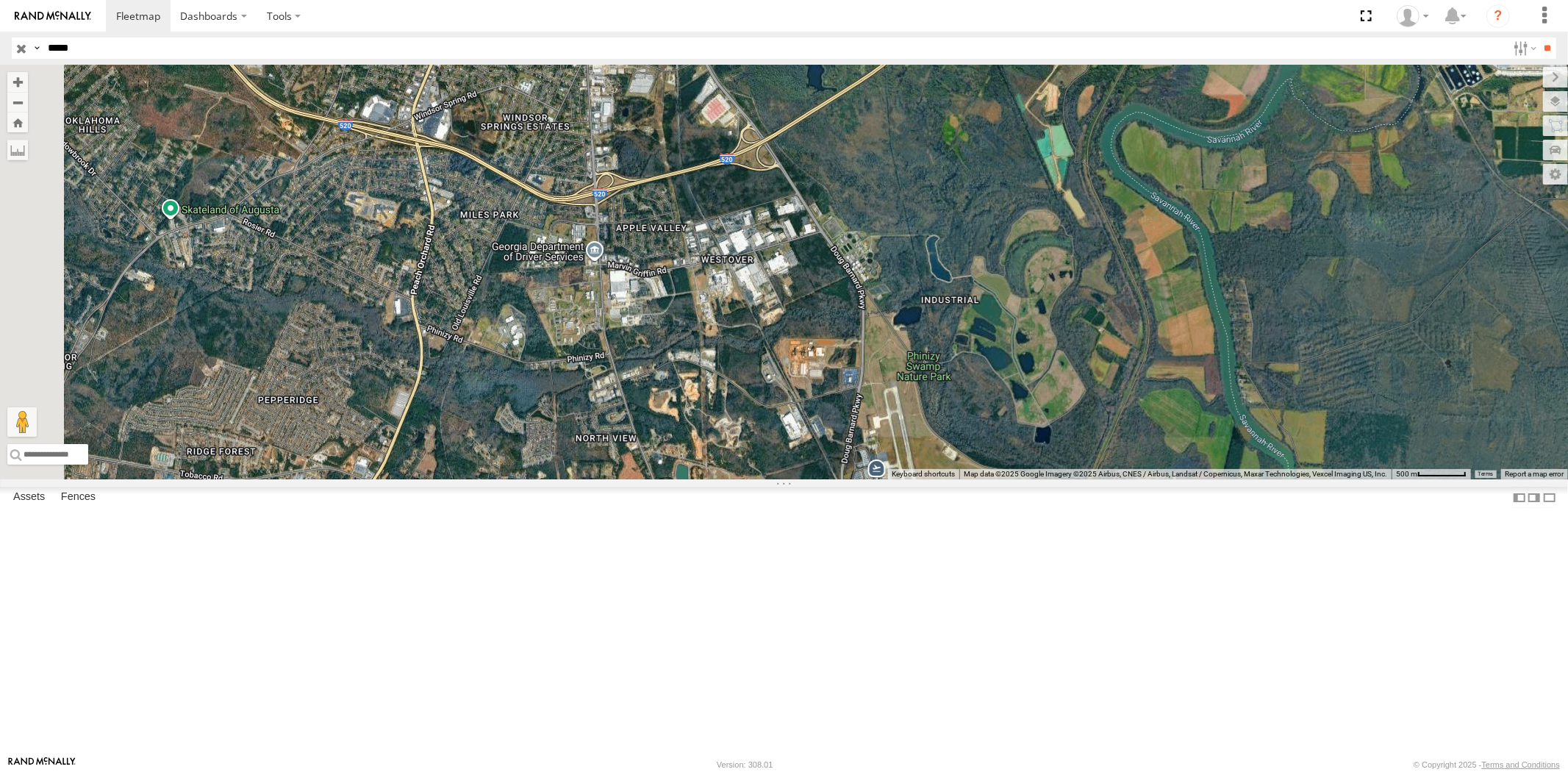
click at [0, 0] on div "All Assets" at bounding box center [0, 0] width 0 height 0
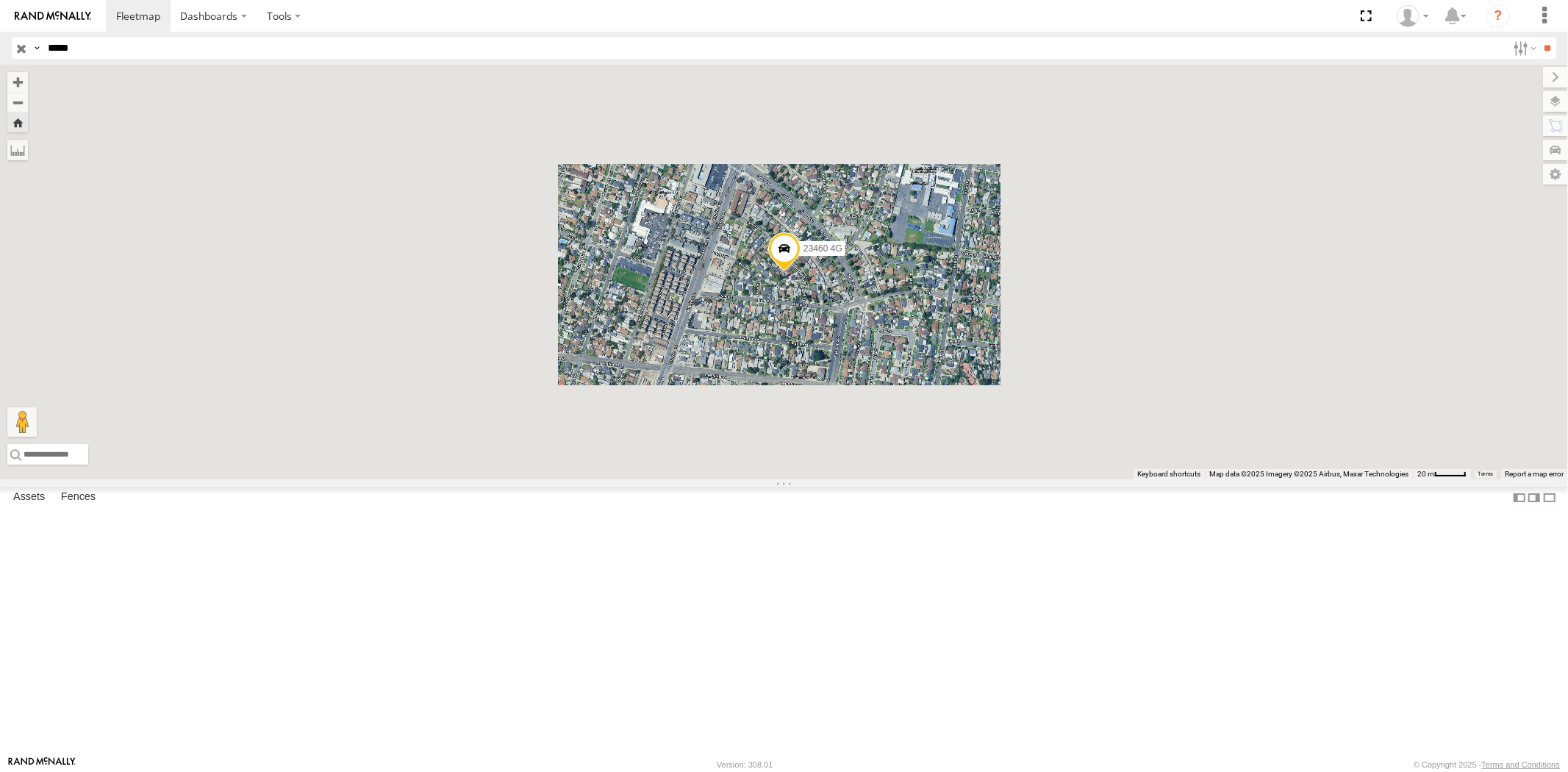
click at [0, 0] on div "23460 NEW" at bounding box center [0, 0] width 0 height 0
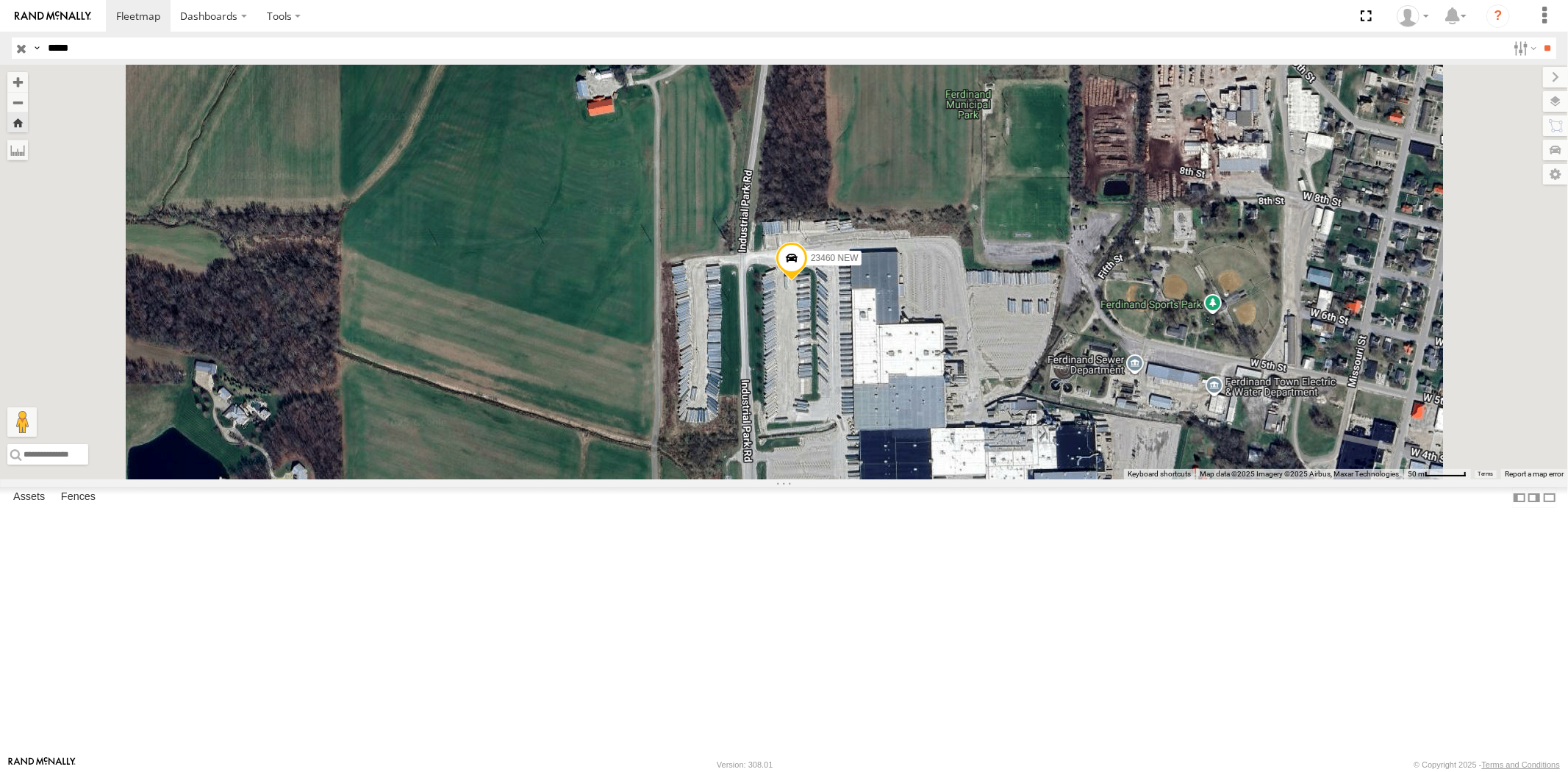
drag, startPoint x: 130, startPoint y: 46, endPoint x: 13, endPoint y: 34, distance: 117.6
click at [24, 34] on header "Search Query Asset ID Asset Label Registration Manufacturer Model VIN Job ID" at bounding box center [784, 48] width 1568 height 33
paste input "text"
click at [1539, 38] on input "**" at bounding box center [1547, 48] width 17 height 21
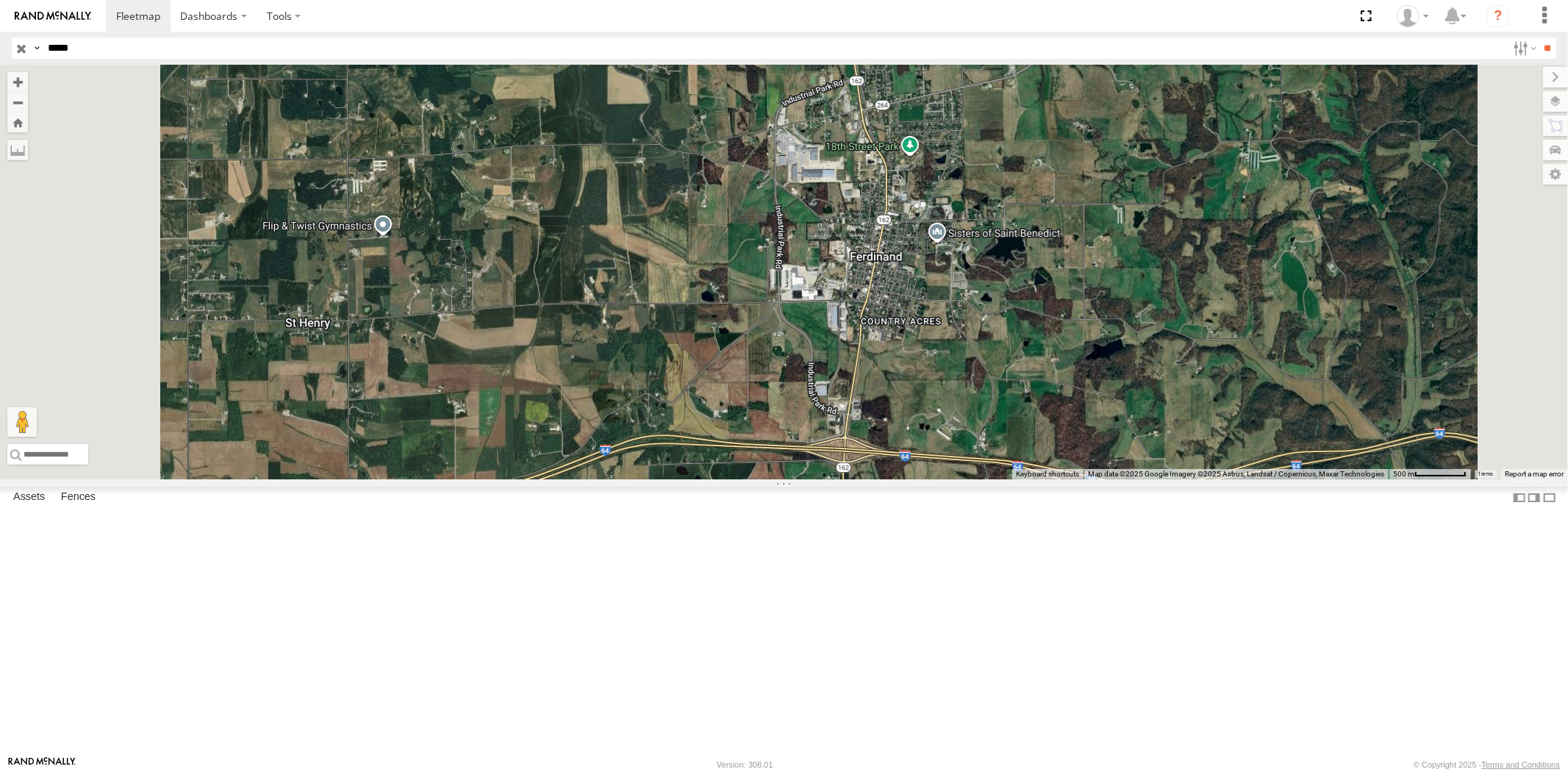
click at [0, 0] on span at bounding box center [0, 0] width 0 height 0
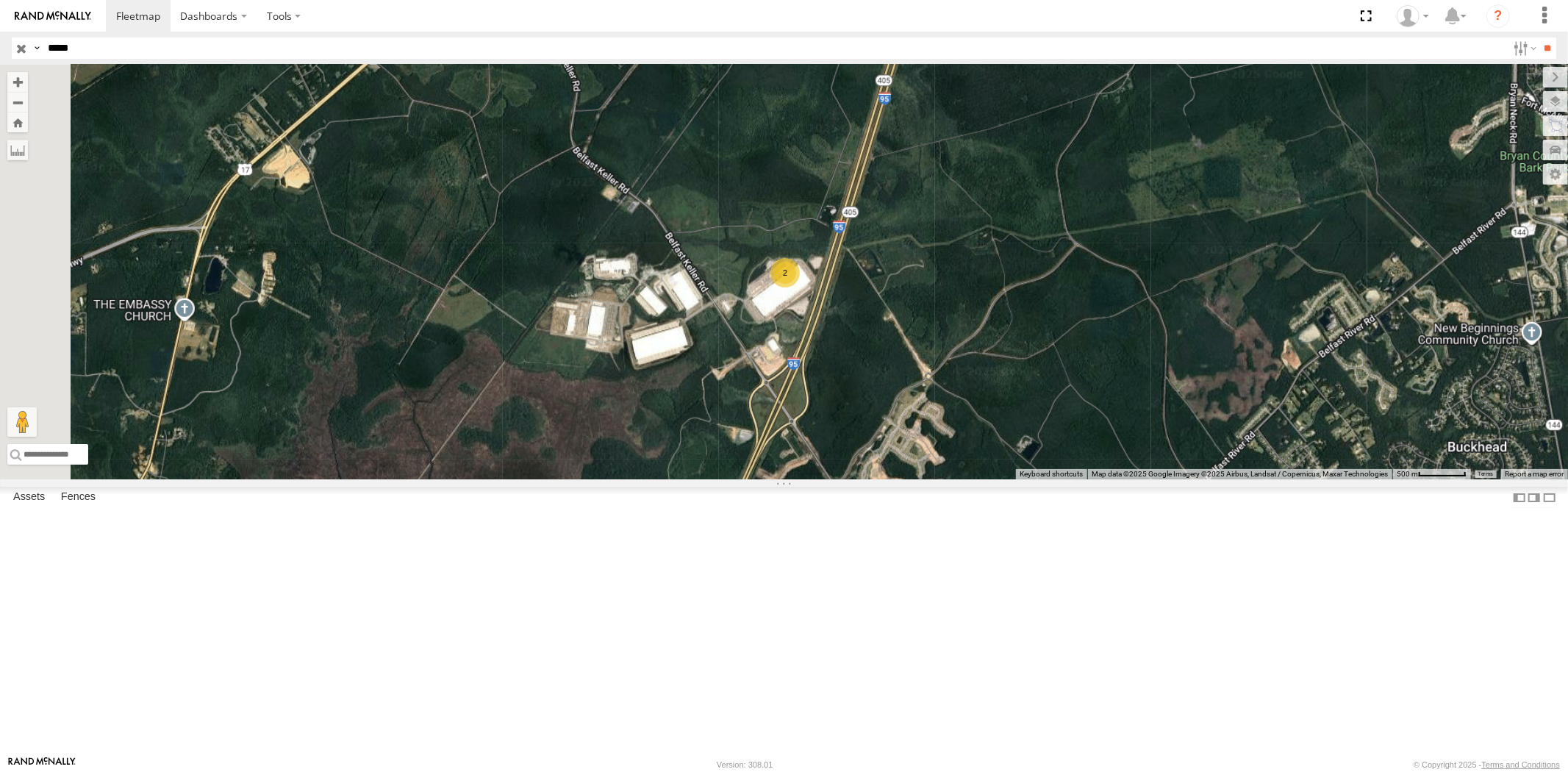
drag, startPoint x: 118, startPoint y: 54, endPoint x: 10, endPoint y: 49, distance: 108.1
click at [10, 49] on header "Search Query Asset ID Asset Label Registration Manufacturer Model VIN Job ID" at bounding box center [784, 48] width 1568 height 33
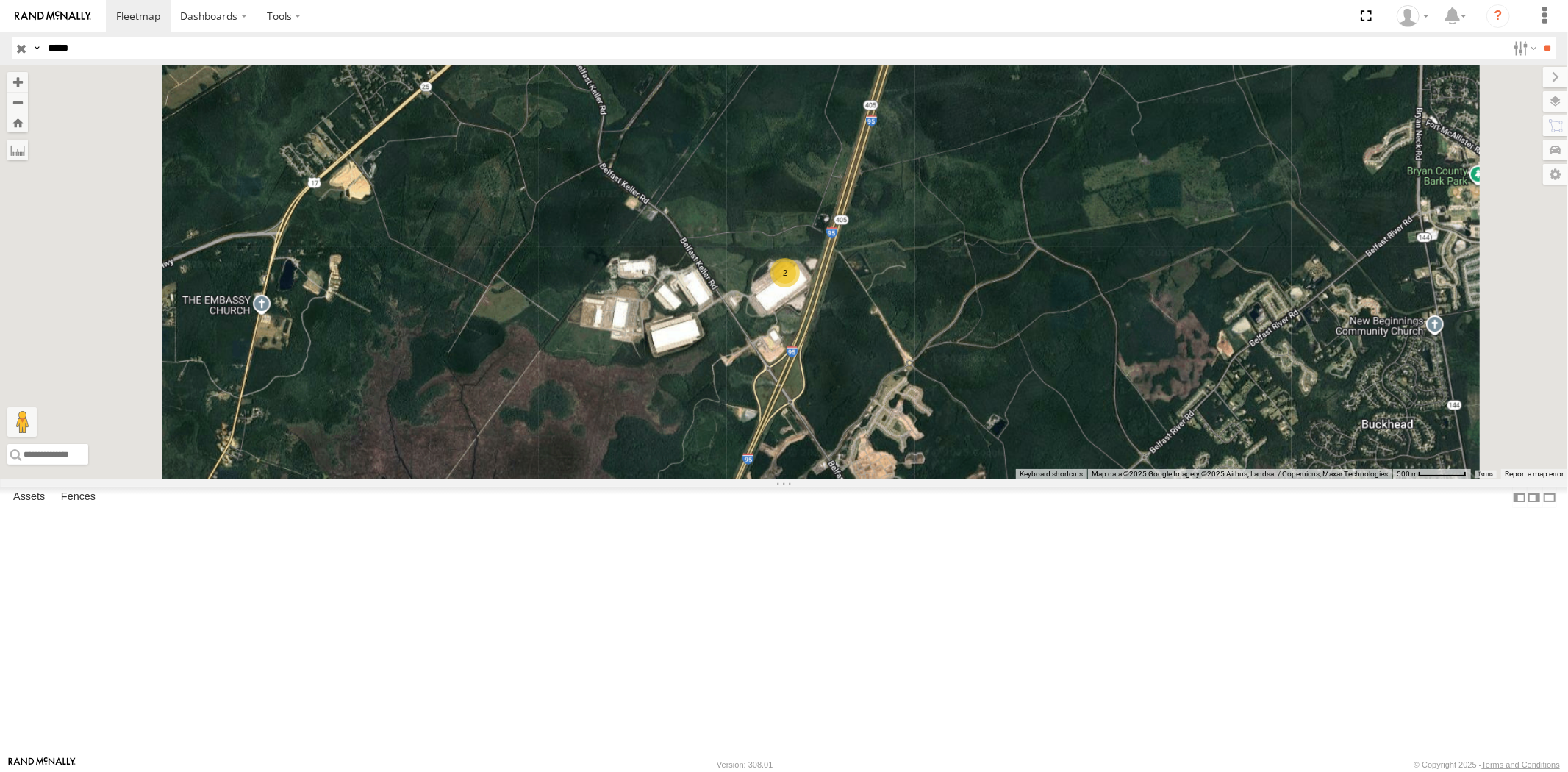
paste input "text"
click at [1539, 38] on input "**" at bounding box center [1547, 48] width 17 height 21
click at [0, 0] on div "23463 NEW All Assets" at bounding box center [0, 0] width 0 height 0
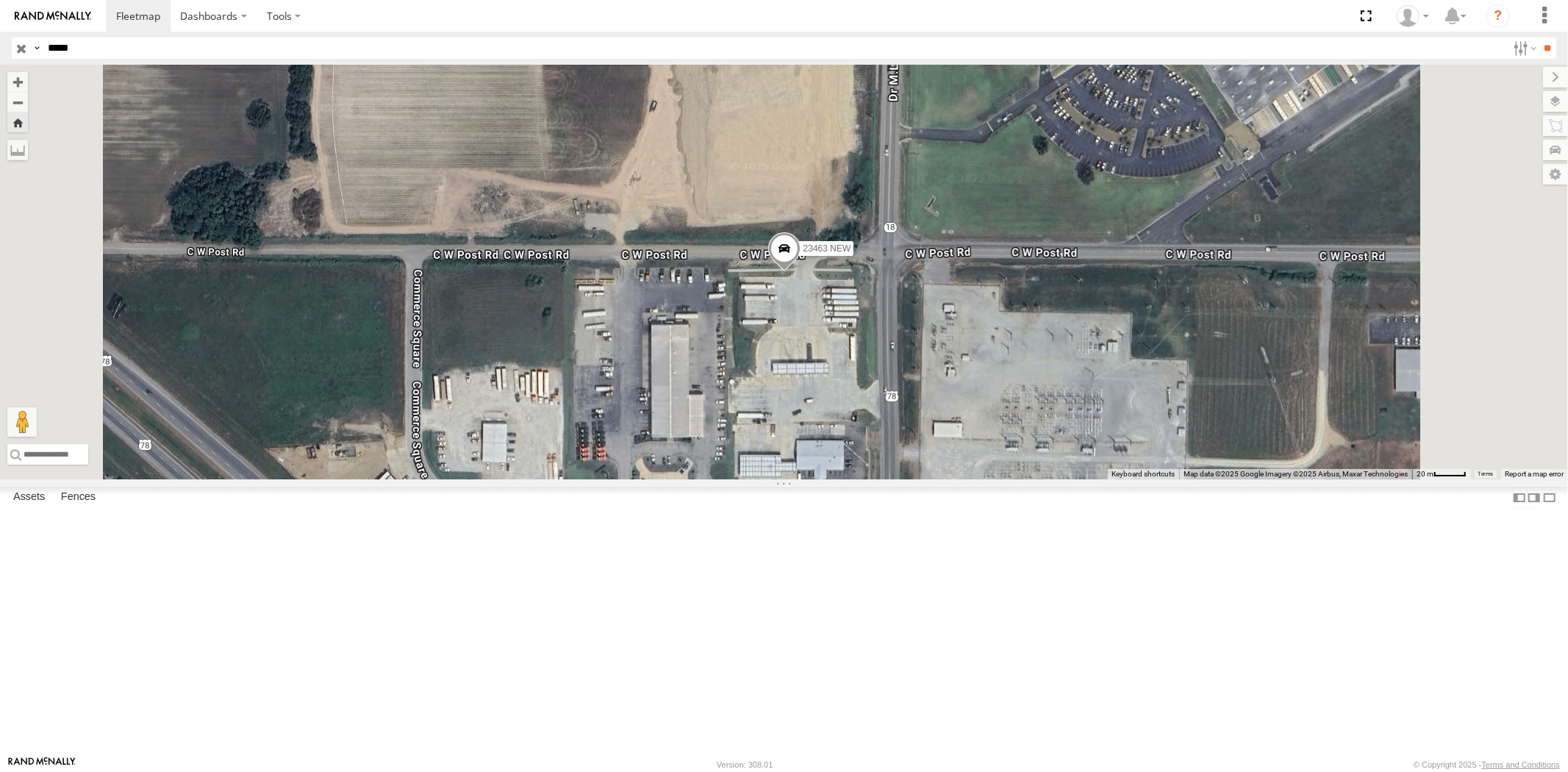
click at [0, 0] on div "All Assets" at bounding box center [0, 0] width 0 height 0
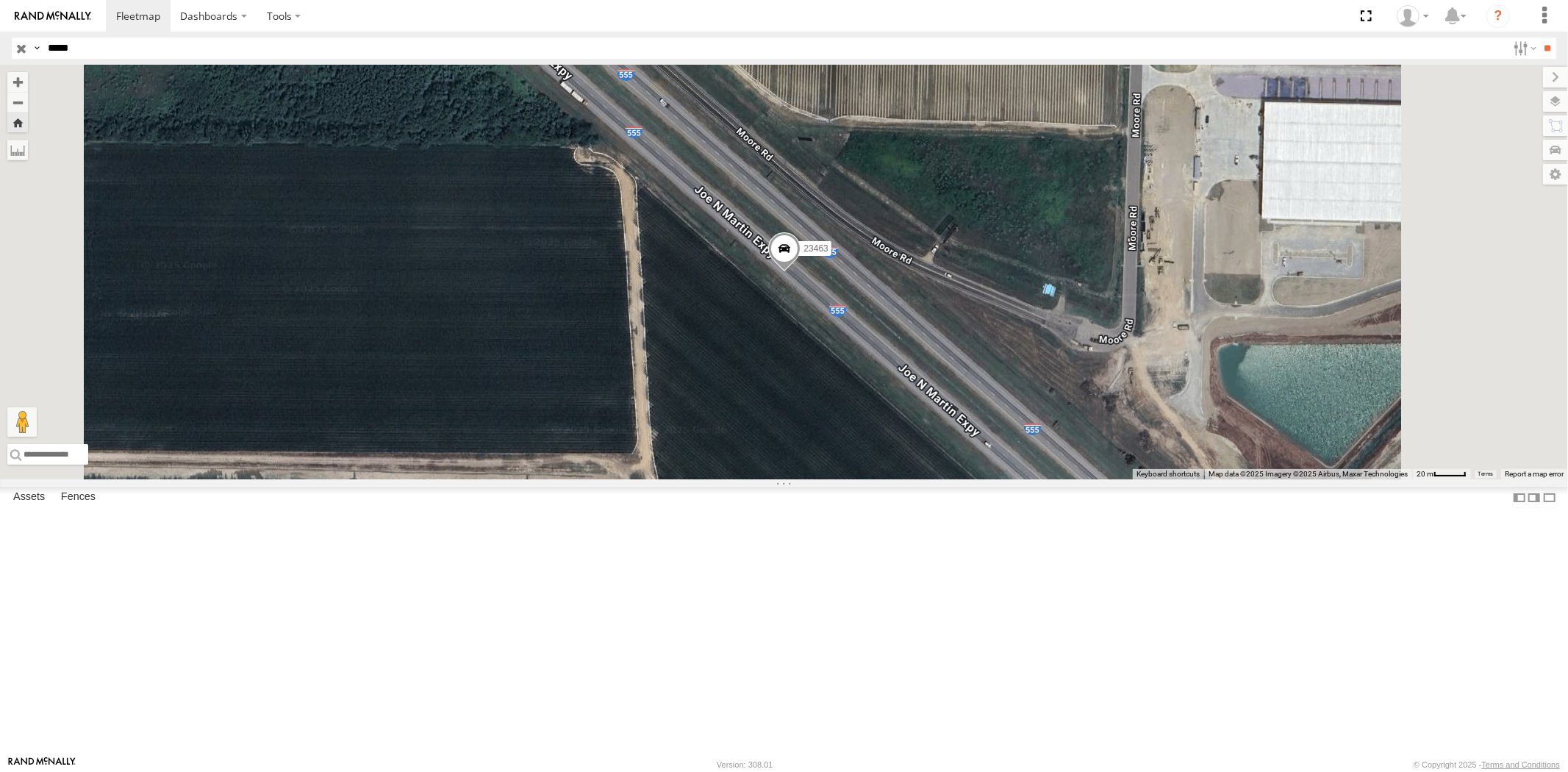
drag, startPoint x: 122, startPoint y: 52, endPoint x: 1, endPoint y: 48, distance: 121.1
click at [13, 49] on div "Search Query Asset ID Asset Label Registration Manufacturer Model VIN Job ID Dr…" at bounding box center [776, 48] width 1528 height 21
paste input "text"
click at [1539, 38] on input "**" at bounding box center [1547, 48] width 17 height 21
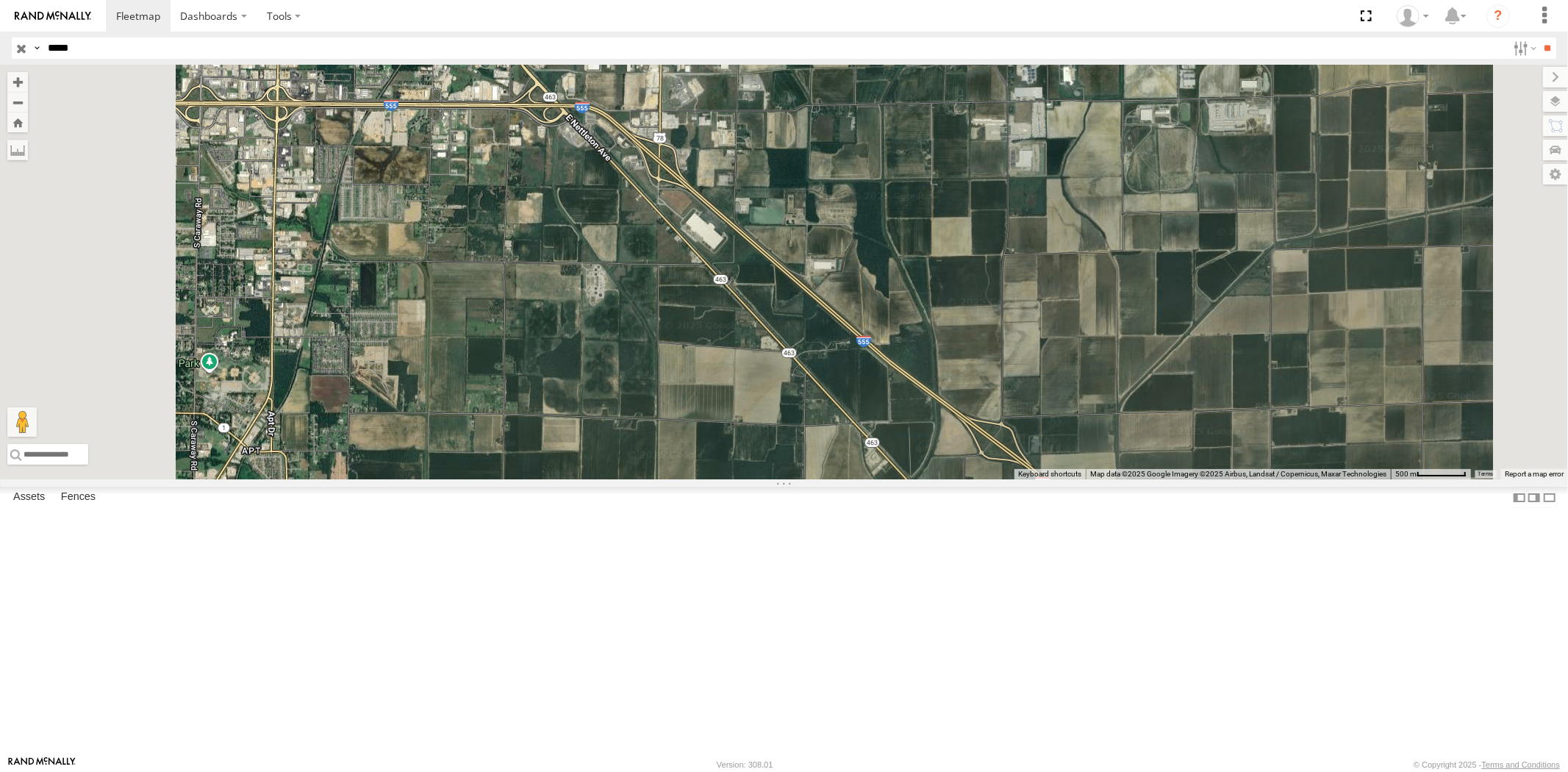
click at [0, 0] on div "23465 4G" at bounding box center [0, 0] width 0 height 0
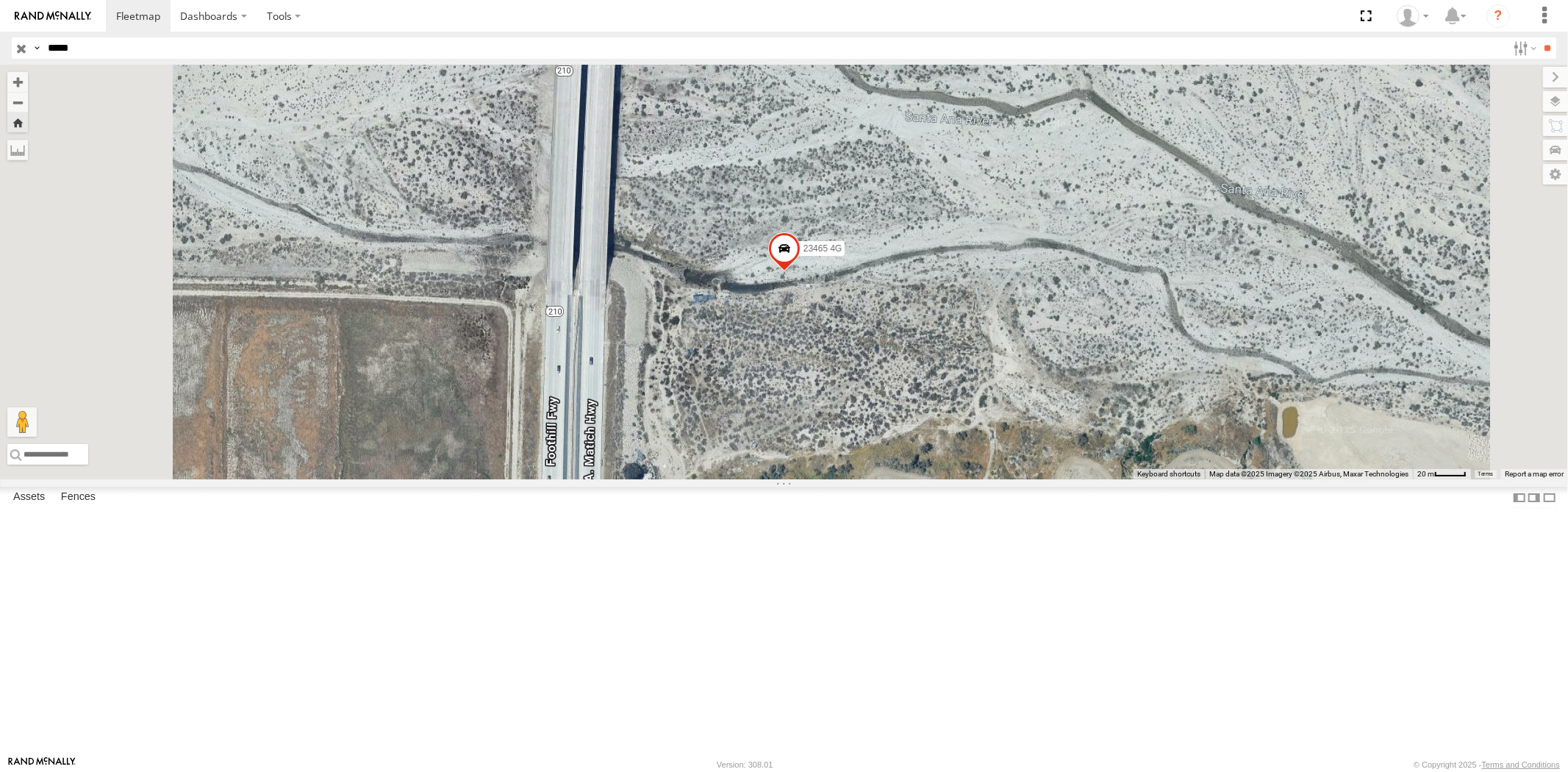
drag, startPoint x: 111, startPoint y: 53, endPoint x: 0, endPoint y: 31, distance: 113.2
click at [0, 31] on body "Dashboards ?" at bounding box center [784, 386] width 1568 height 772
paste input "text"
type input "*****"
click at [1539, 38] on input "**" at bounding box center [1547, 48] width 17 height 21
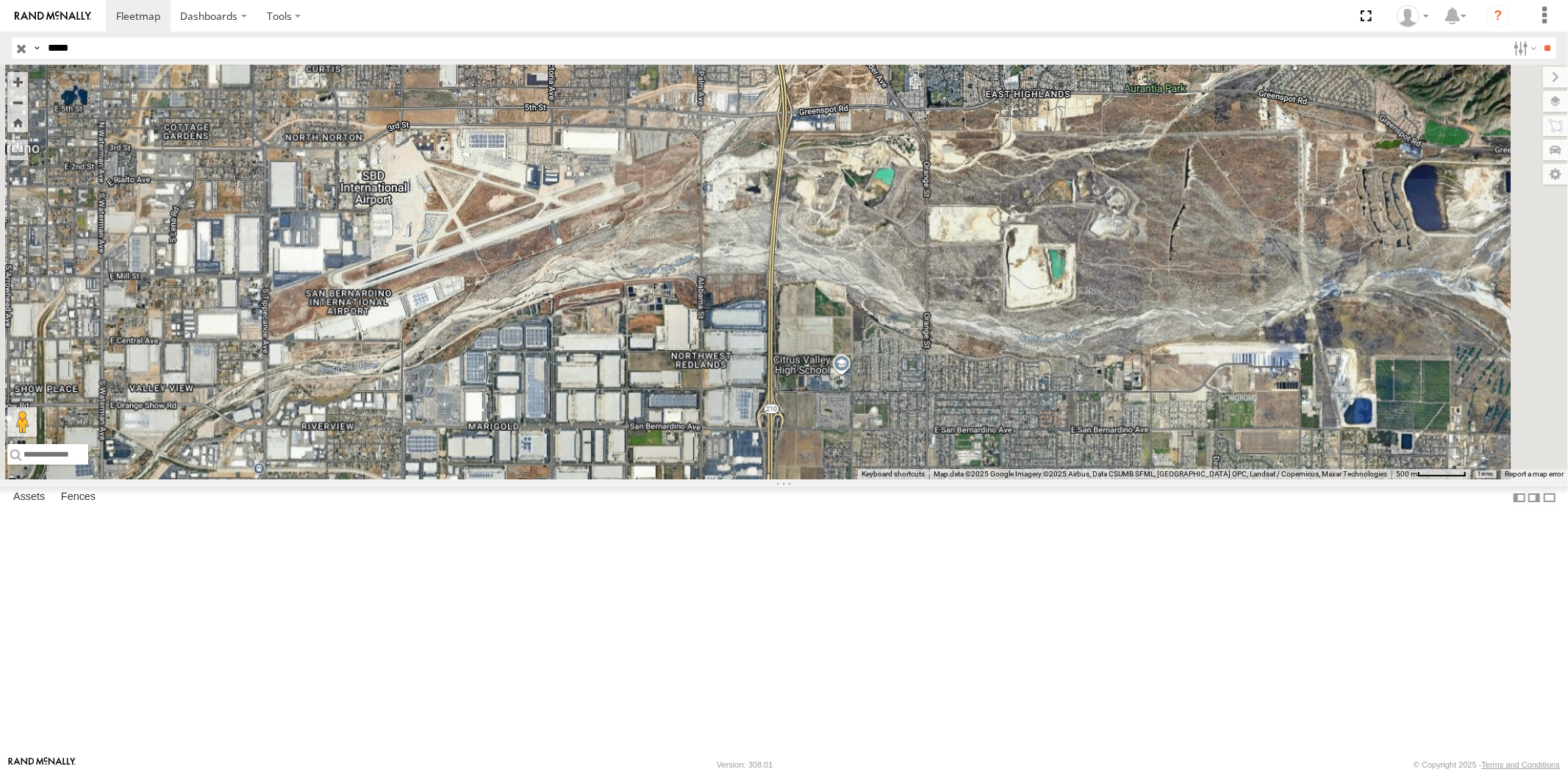
click at [0, 0] on div at bounding box center [0, 0] width 0 height 0
click at [0, 0] on div "23467 4G" at bounding box center [0, 0] width 0 height 0
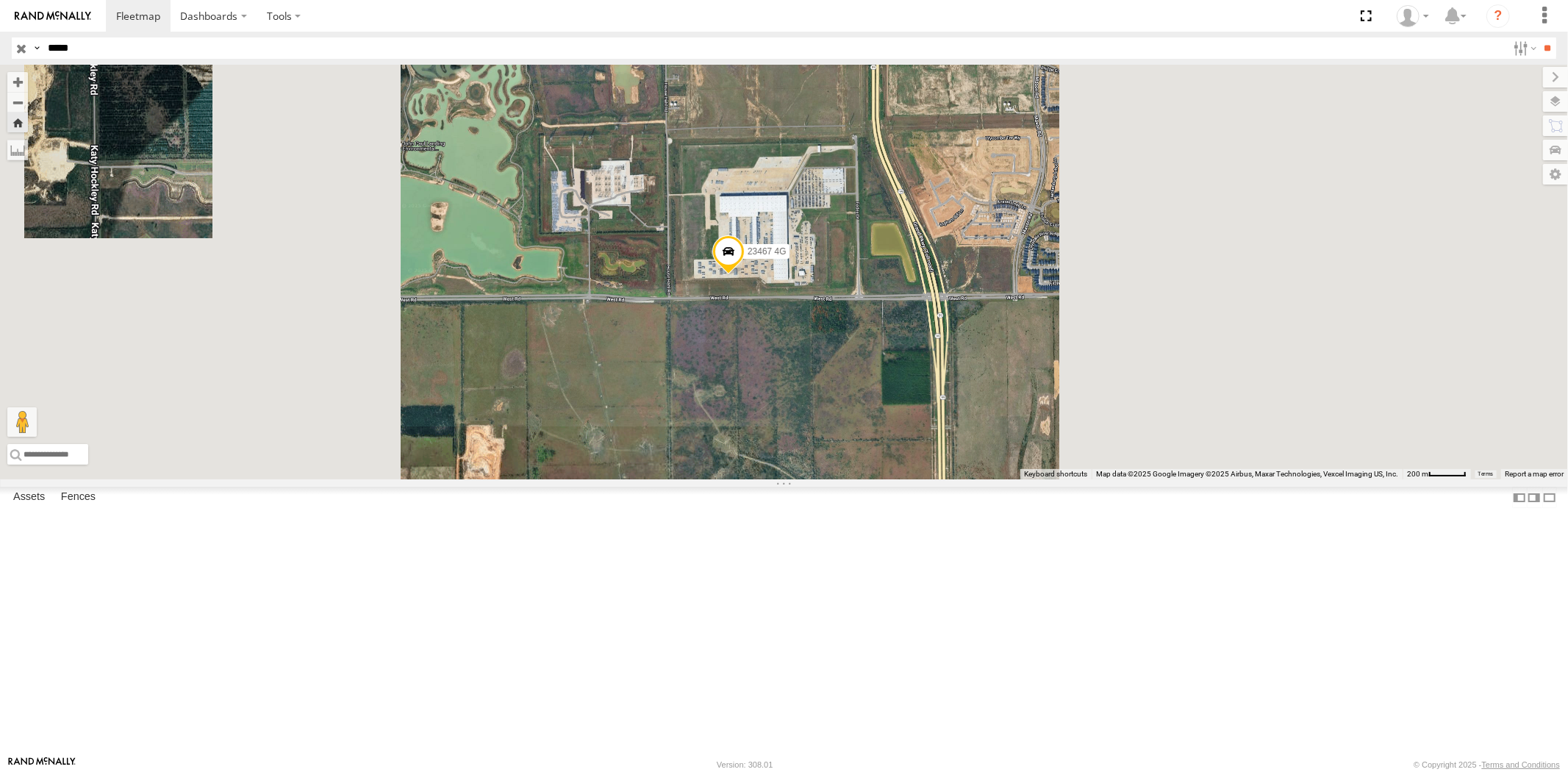
click at [20, 49] on input "button" at bounding box center [21, 48] width 19 height 21
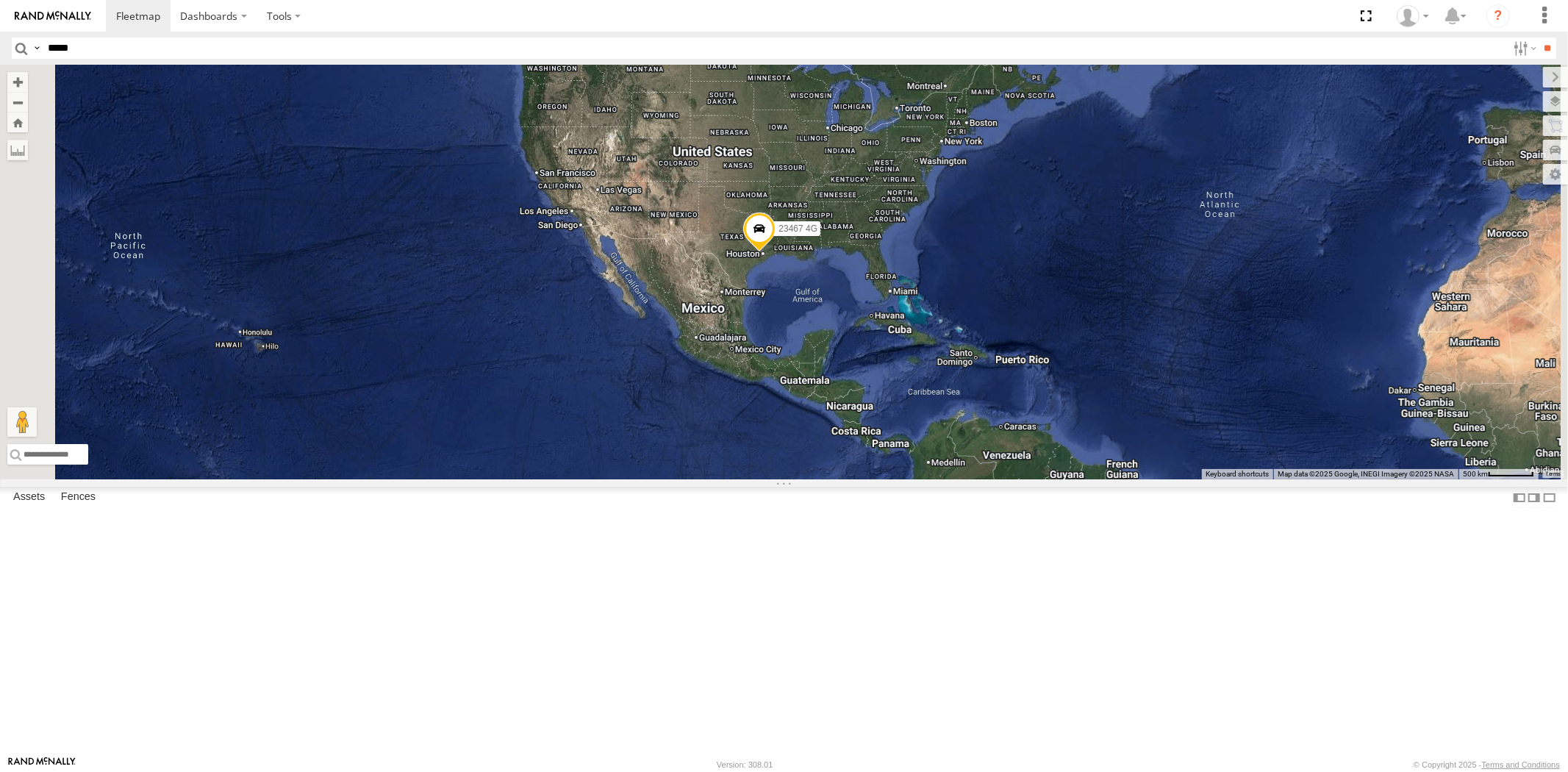
click at [909, 386] on div "23467 4G" at bounding box center [784, 272] width 1568 height 415
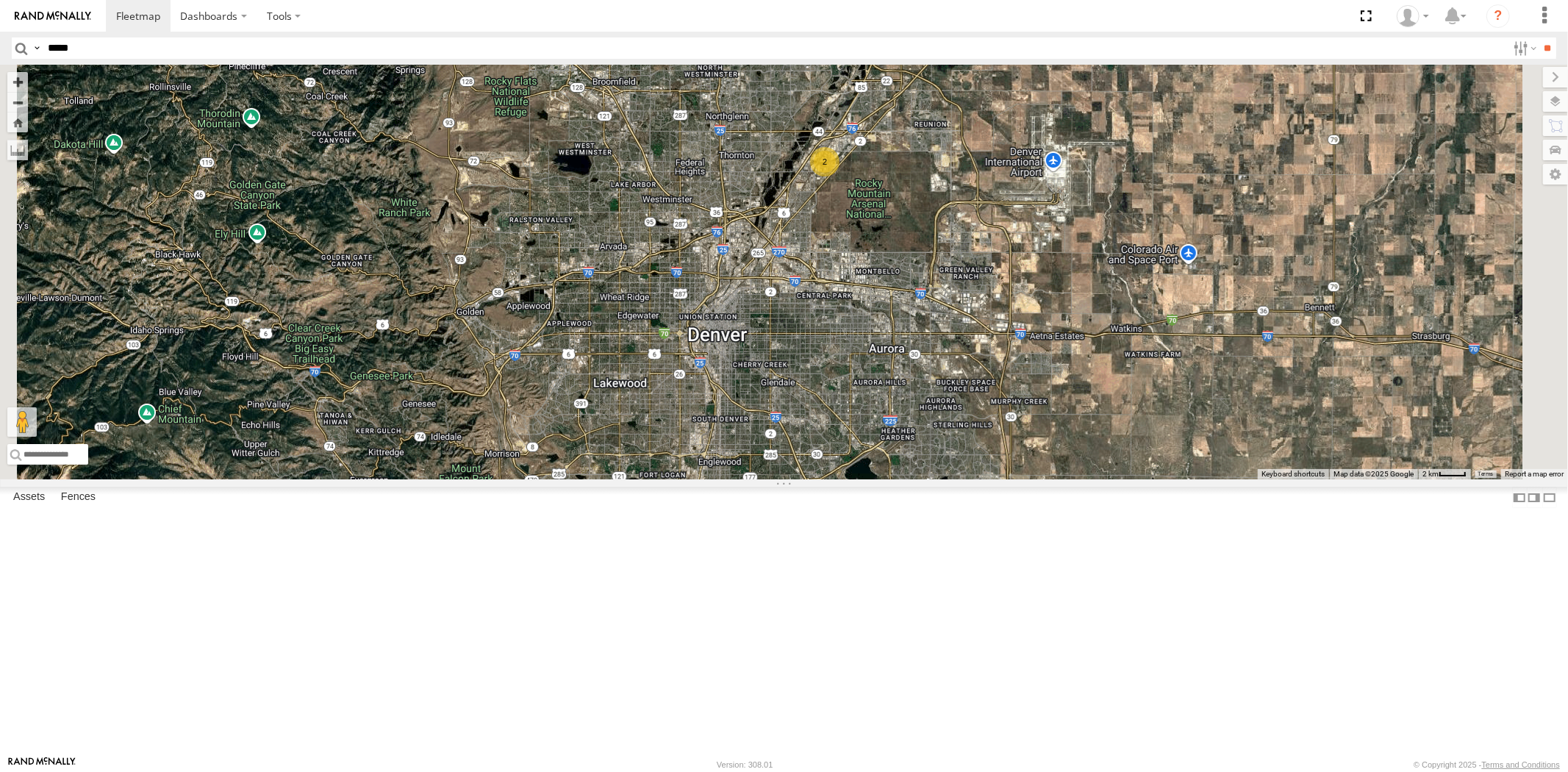
click at [960, 429] on div "23331 NEW 23331 2" at bounding box center [784, 272] width 1568 height 415
